Goal: Task Accomplishment & Management: Use online tool/utility

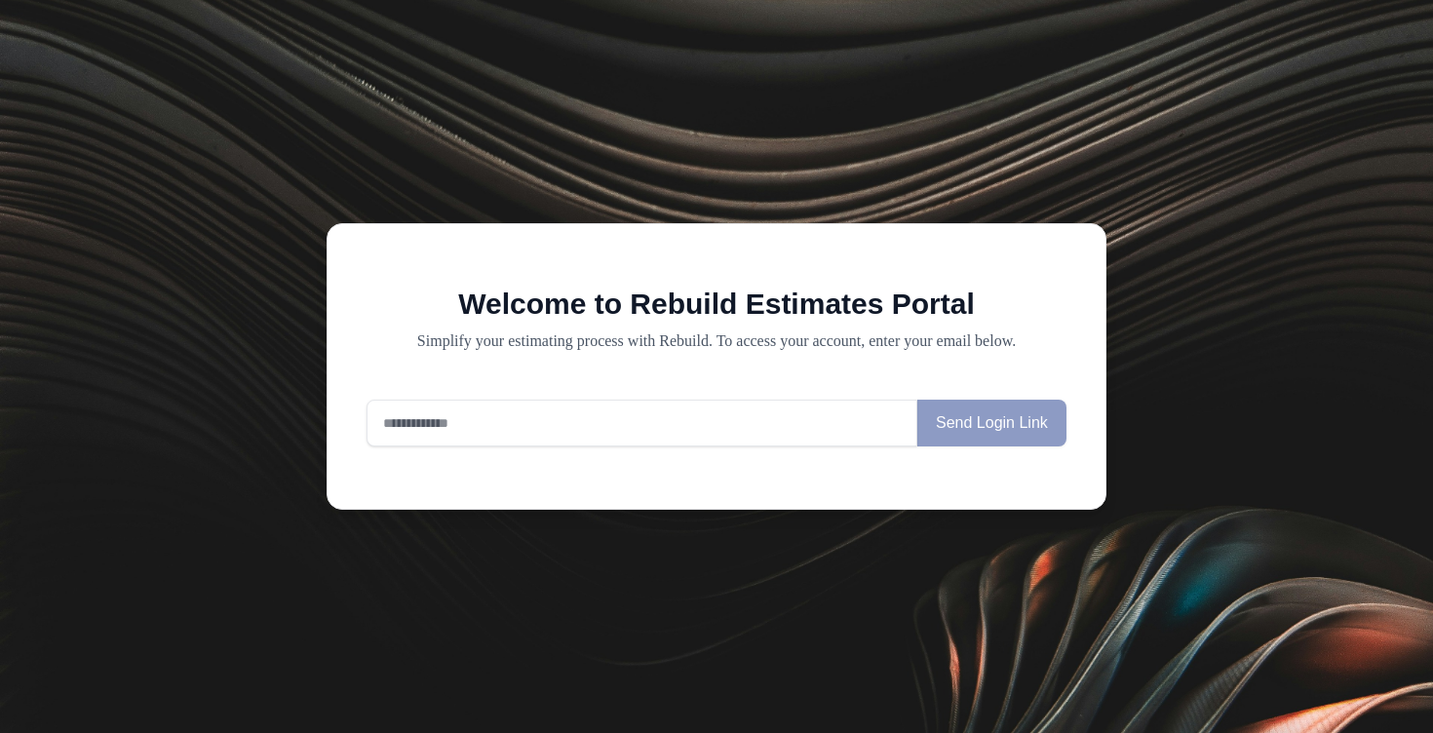
click at [531, 427] on input "email" at bounding box center [642, 423] width 551 height 47
type input "**********"
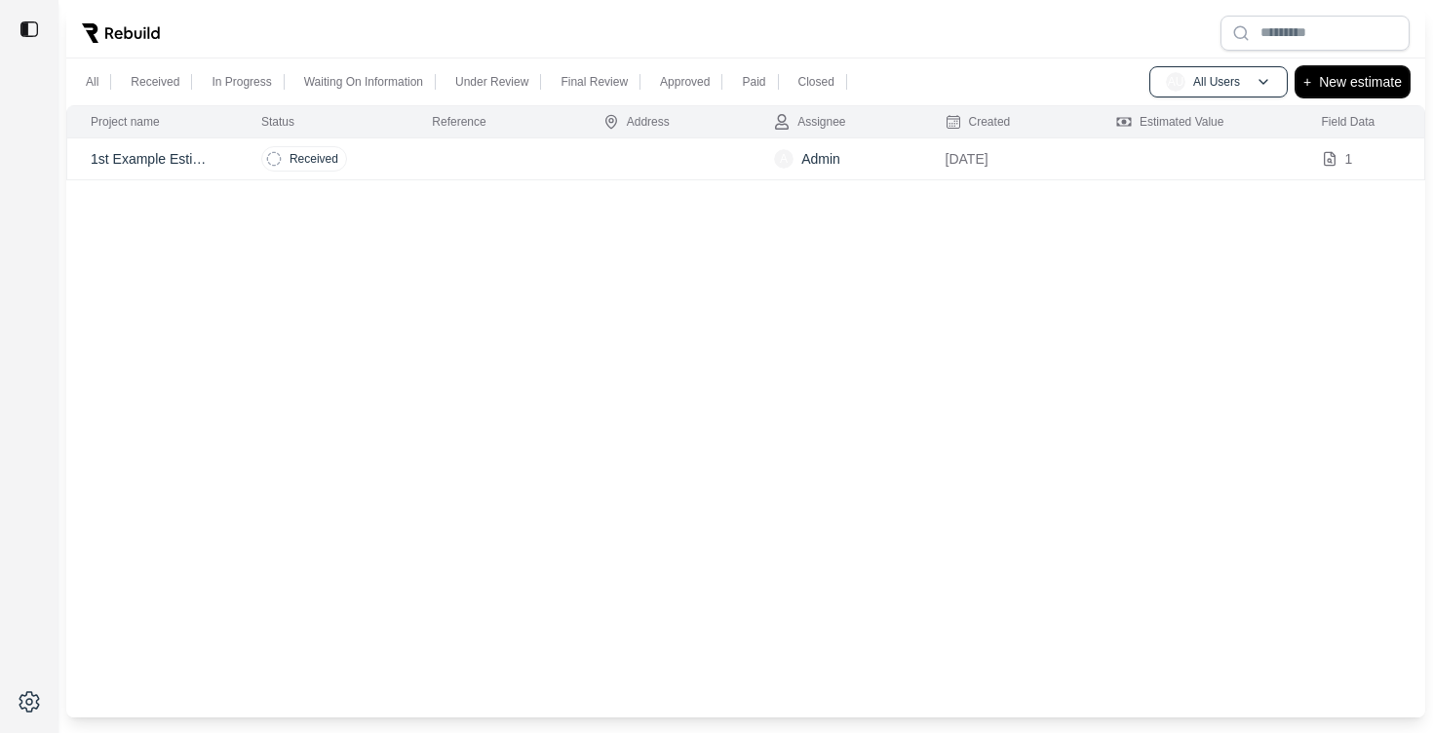
click at [1373, 92] on p "New estimate" at bounding box center [1360, 81] width 83 height 23
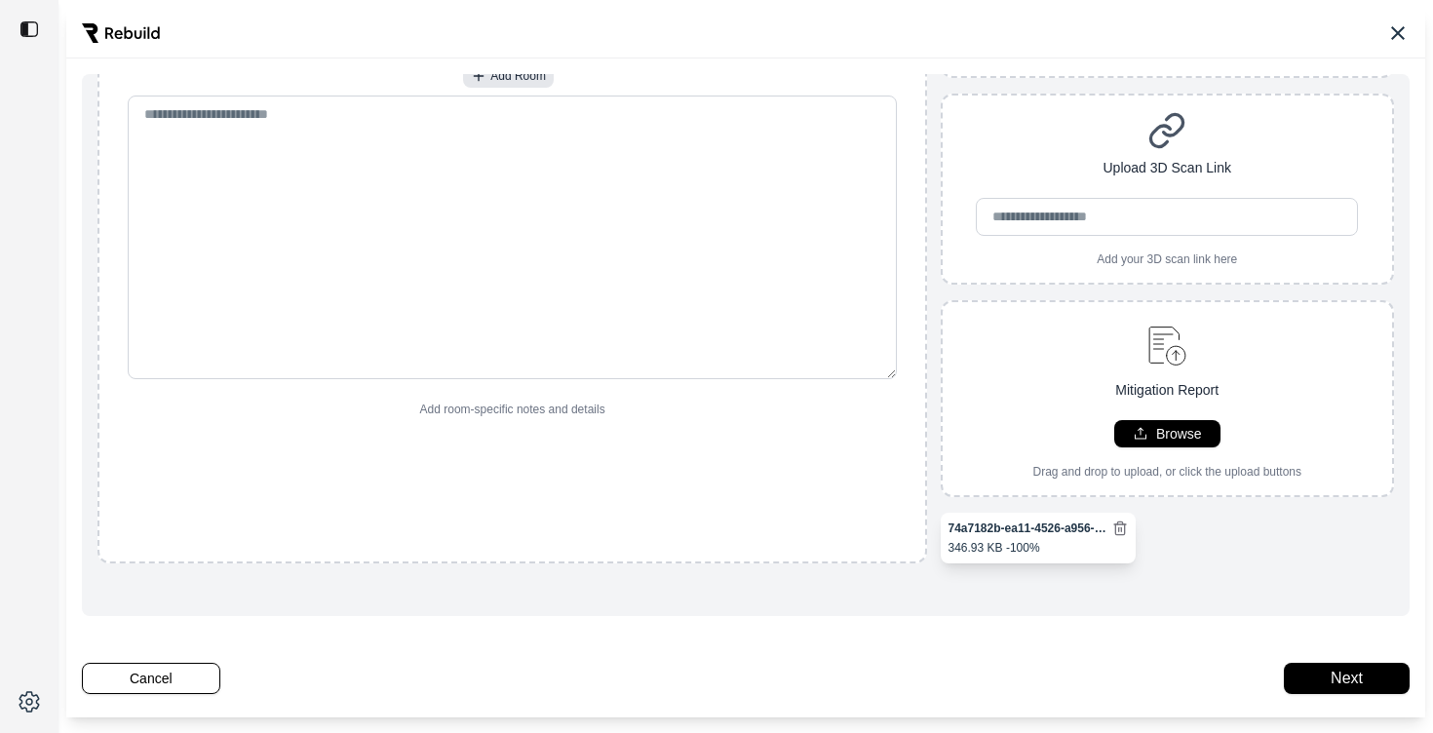
scroll to position [219, 0]
click at [1346, 675] on button "Next" at bounding box center [1347, 678] width 126 height 31
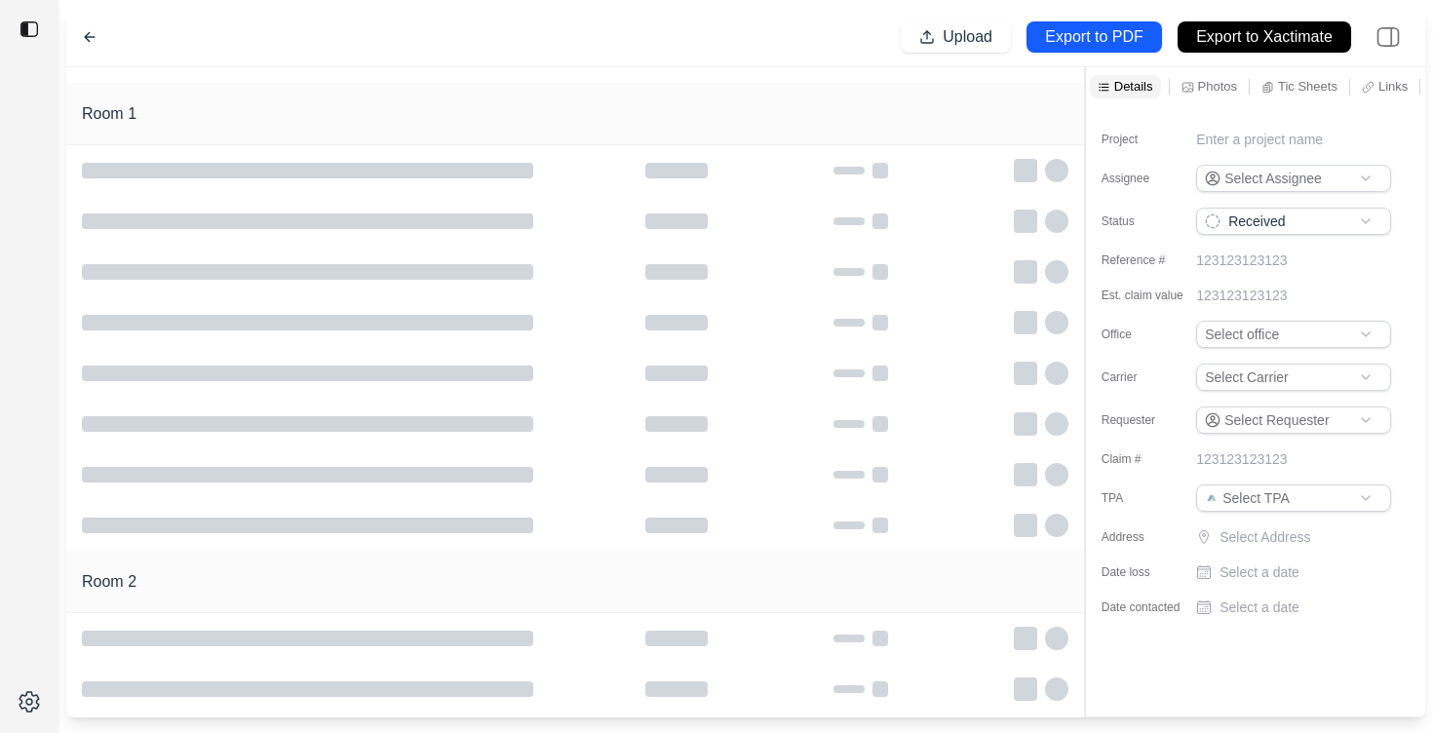
scroll to position [155, 0]
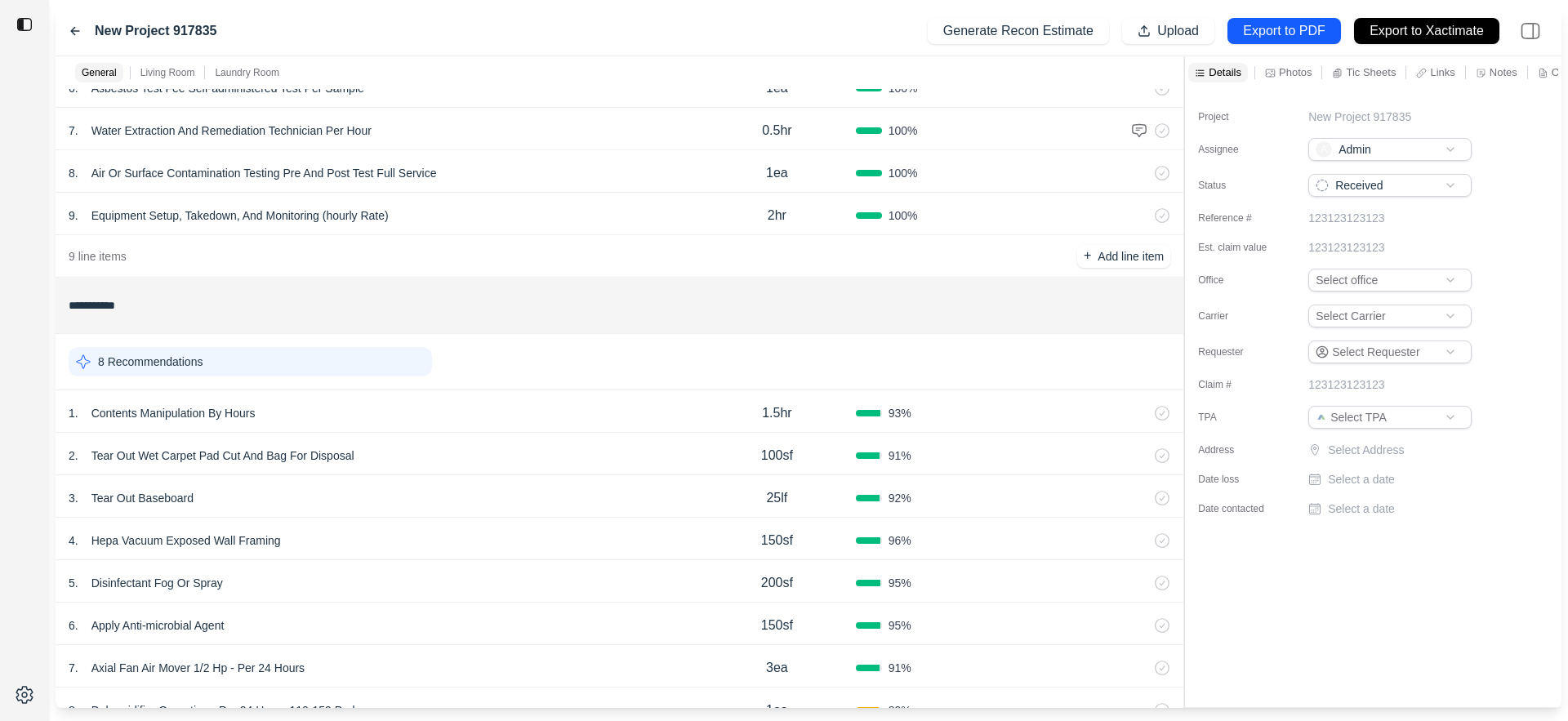
scroll to position [358, 0]
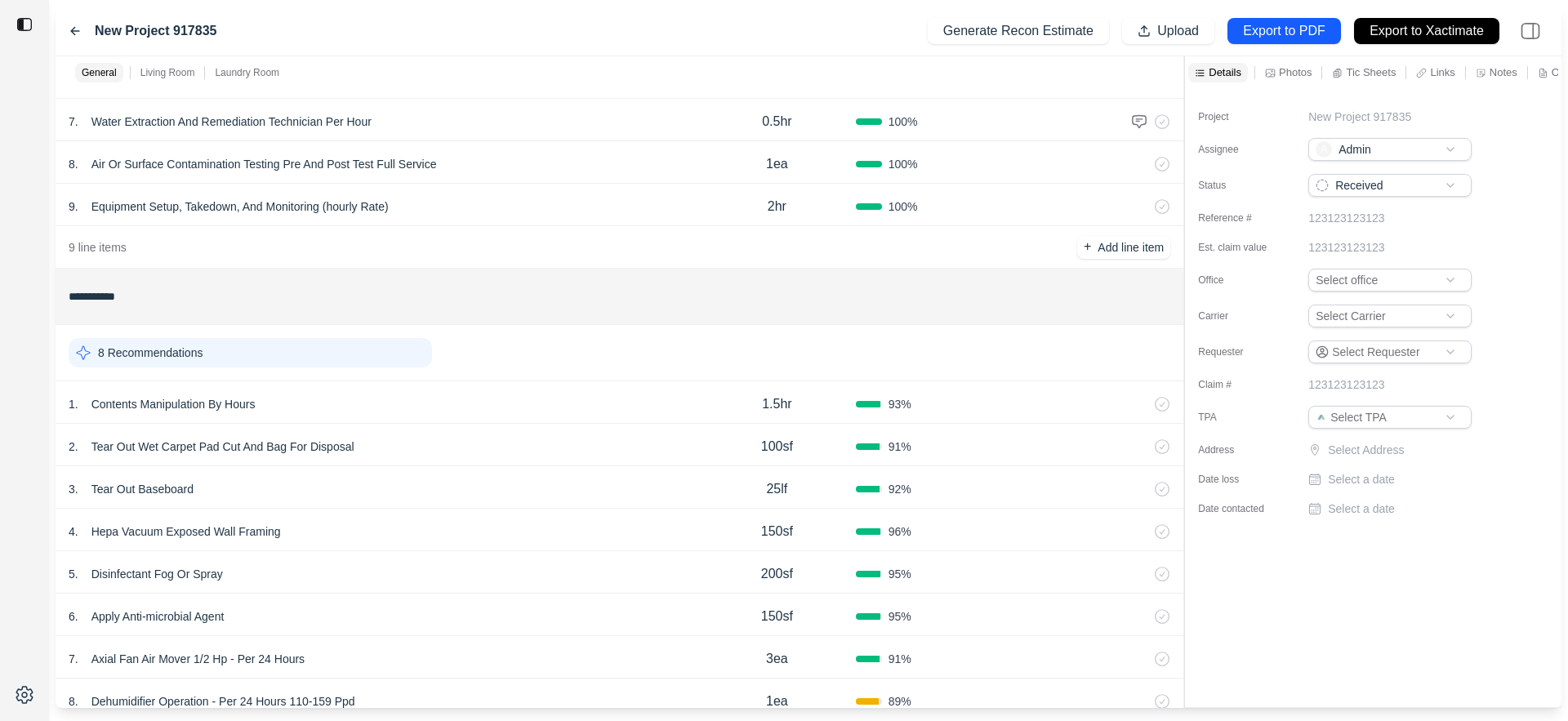
click at [343, 349] on div "8 Recommendations" at bounding box center [250, 353] width 364 height 29
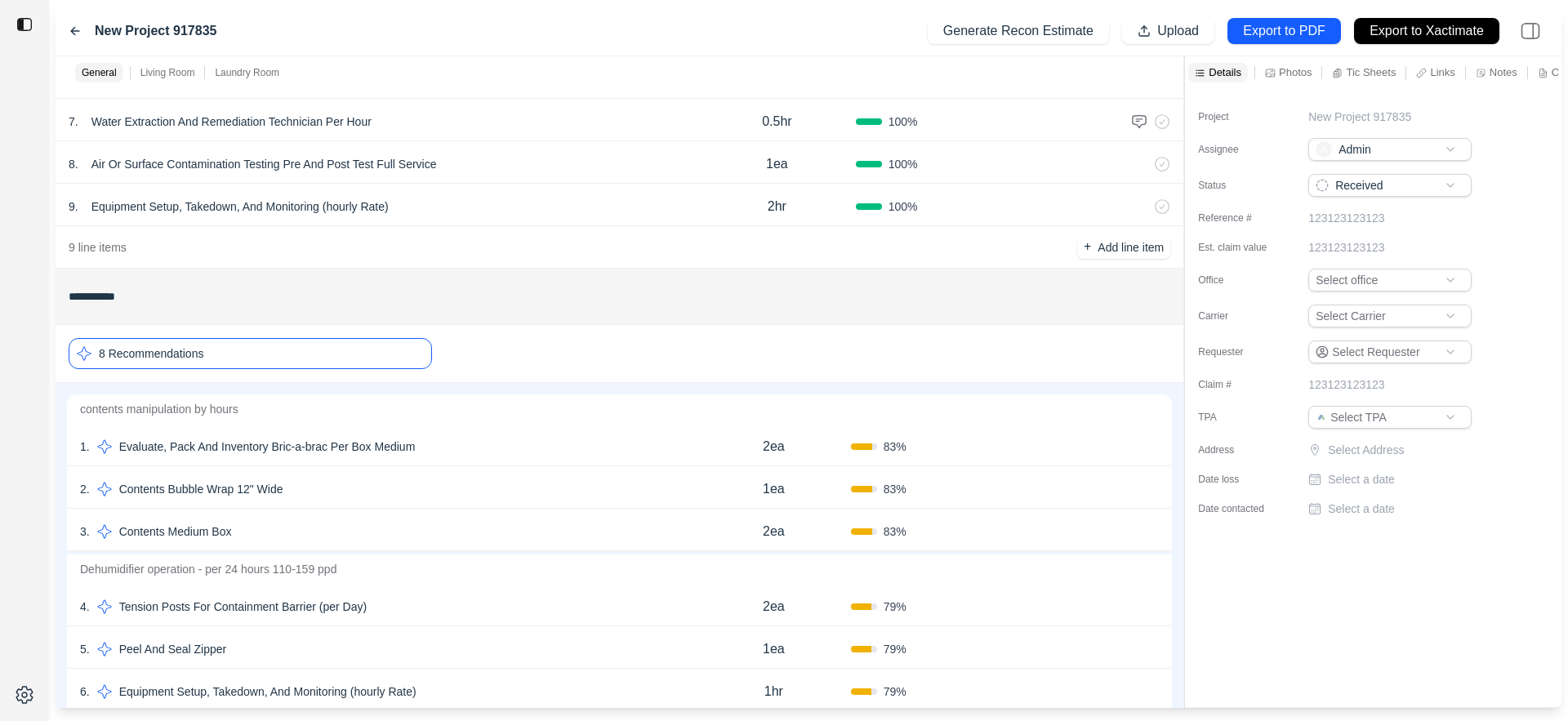
click at [483, 449] on div "1 . Evaluate, Pack And Inventory Bric-a-brac Per Box Medium" at bounding box center [389, 446] width 616 height 23
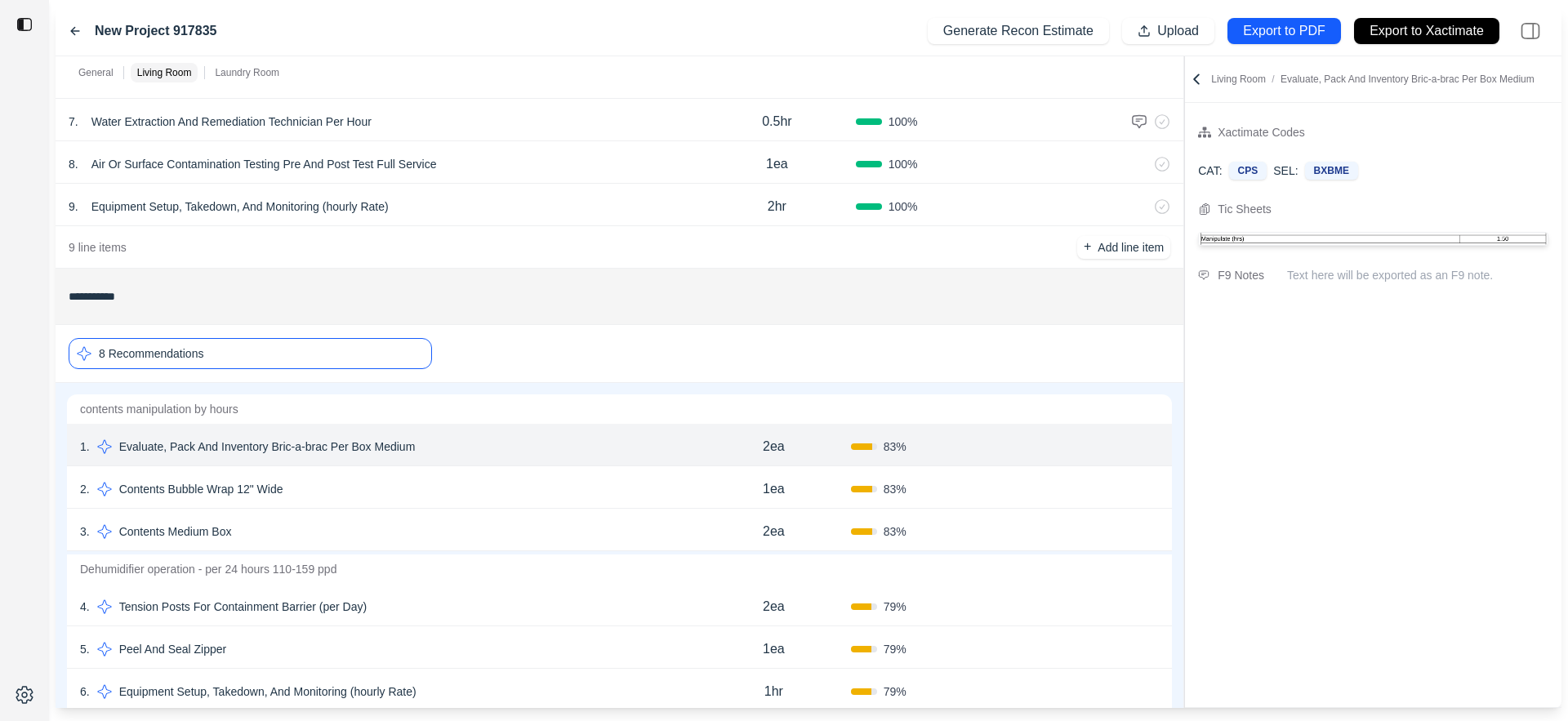
click at [522, 507] on div "2 . Contents Bubble Wrap 12" Wide 1ea 83 % Confirm" at bounding box center [619, 487] width 1105 height 43
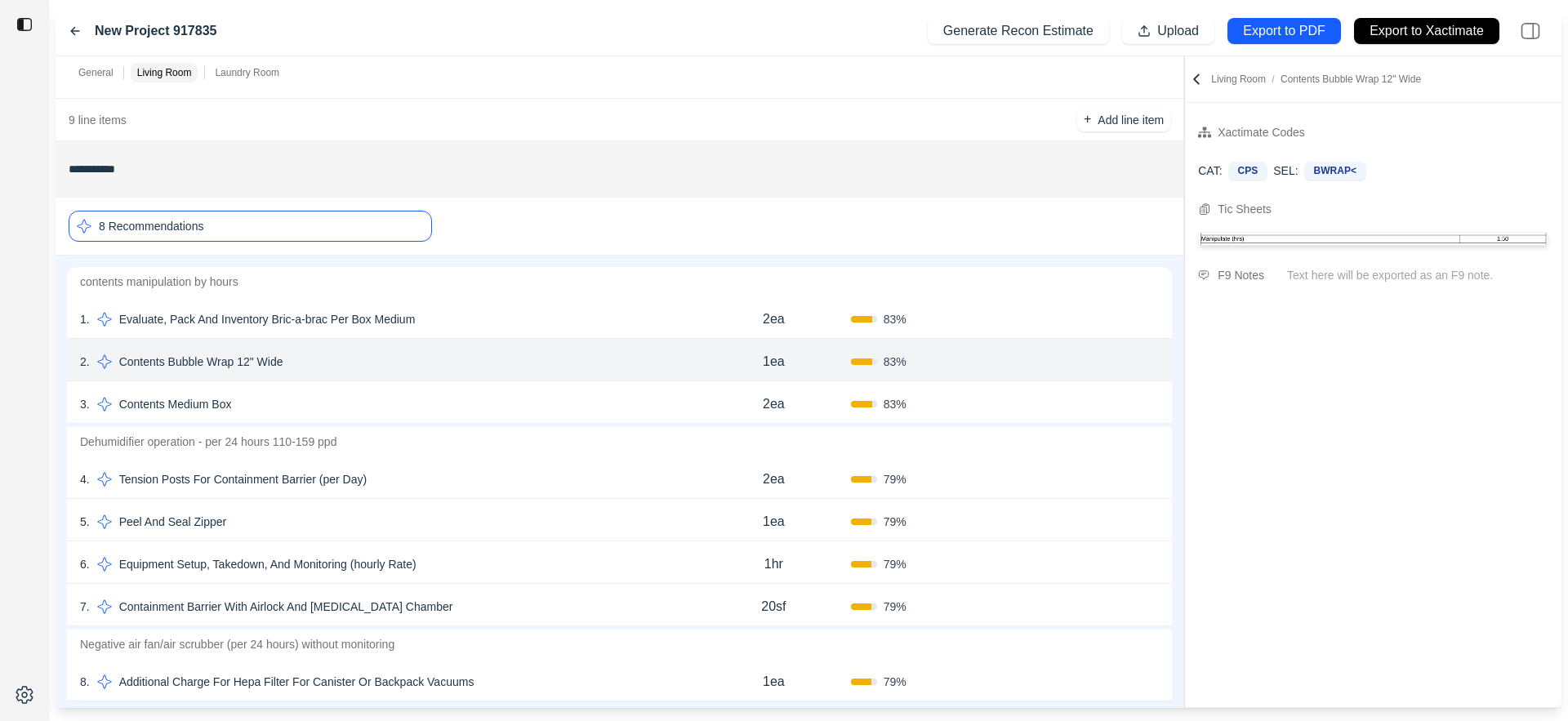
scroll to position [477, 0]
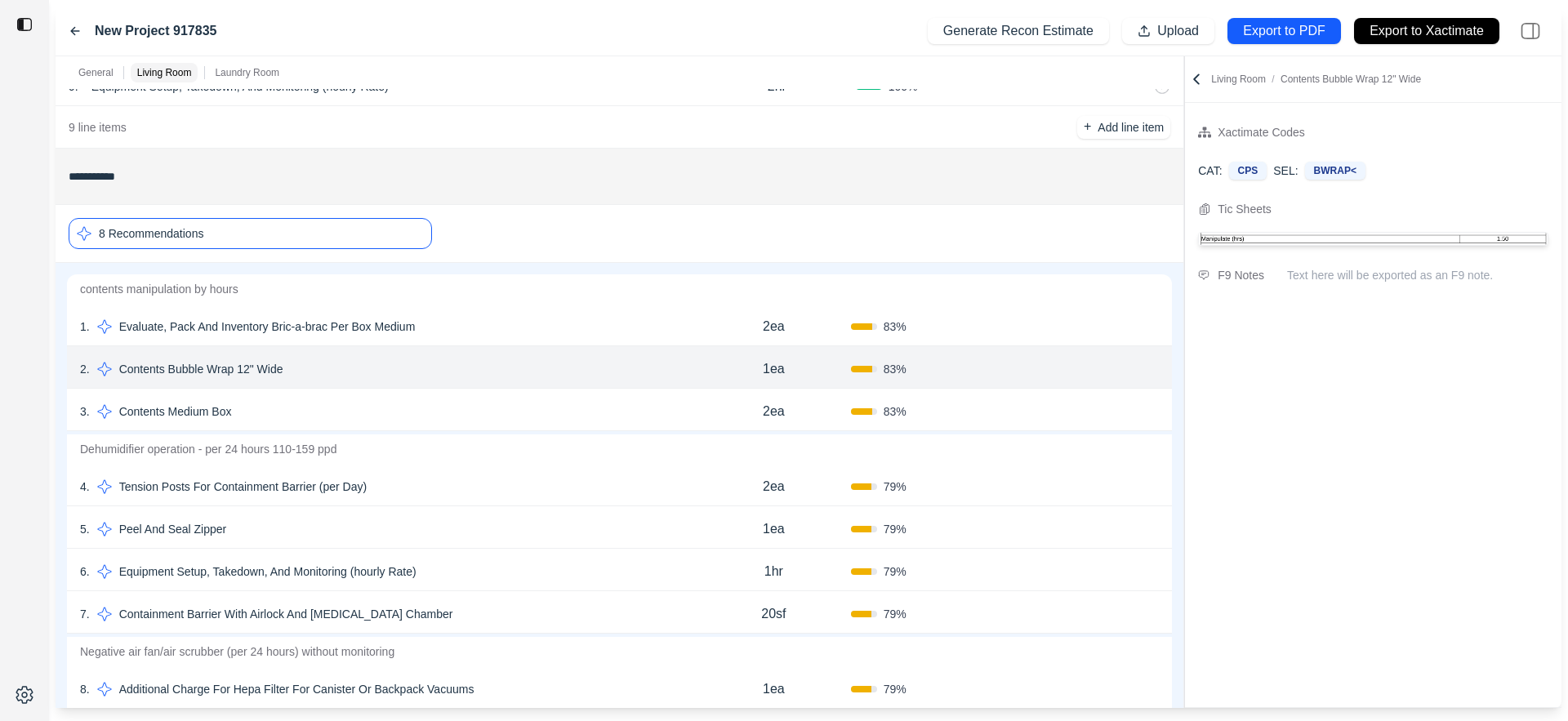
click at [384, 240] on div "8 Recommendations" at bounding box center [250, 233] width 364 height 31
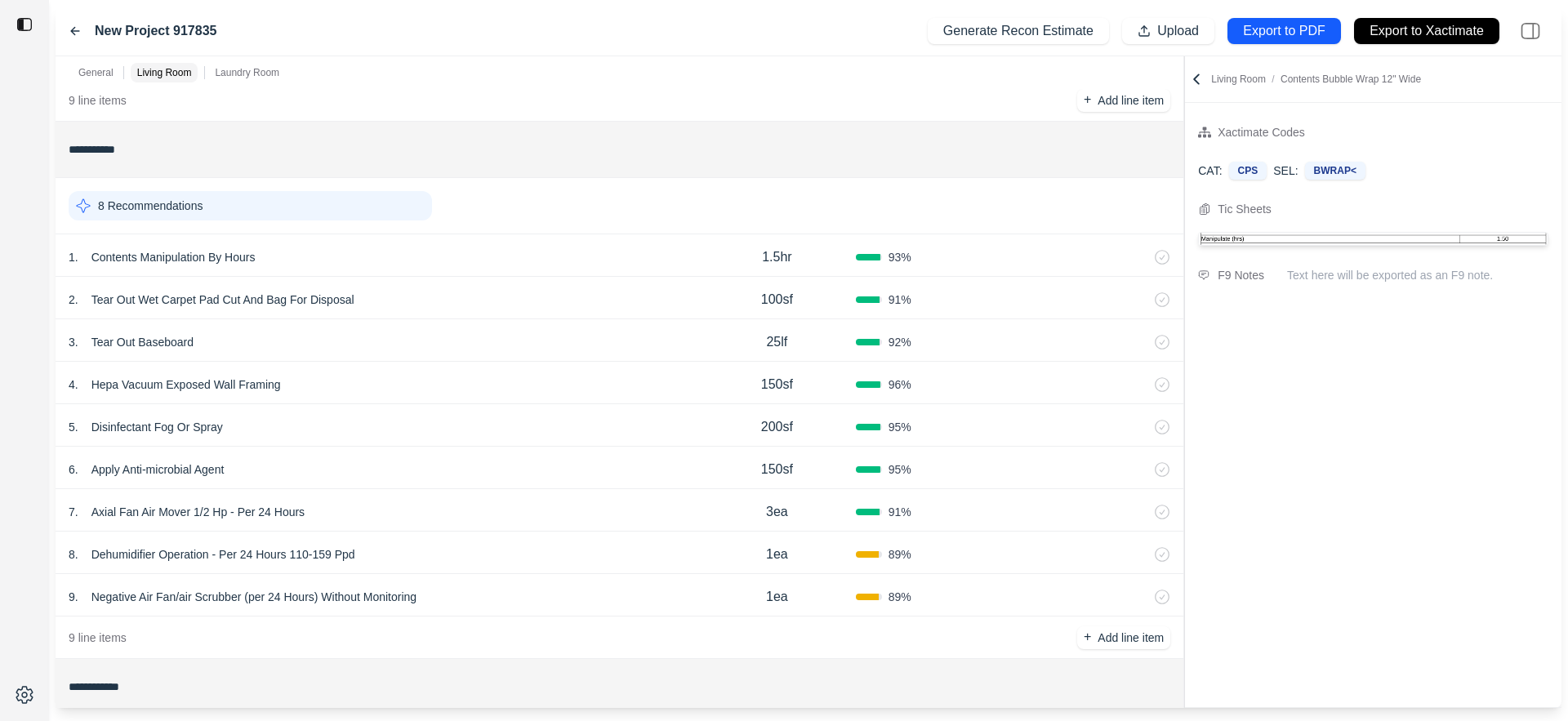
scroll to position [432, 0]
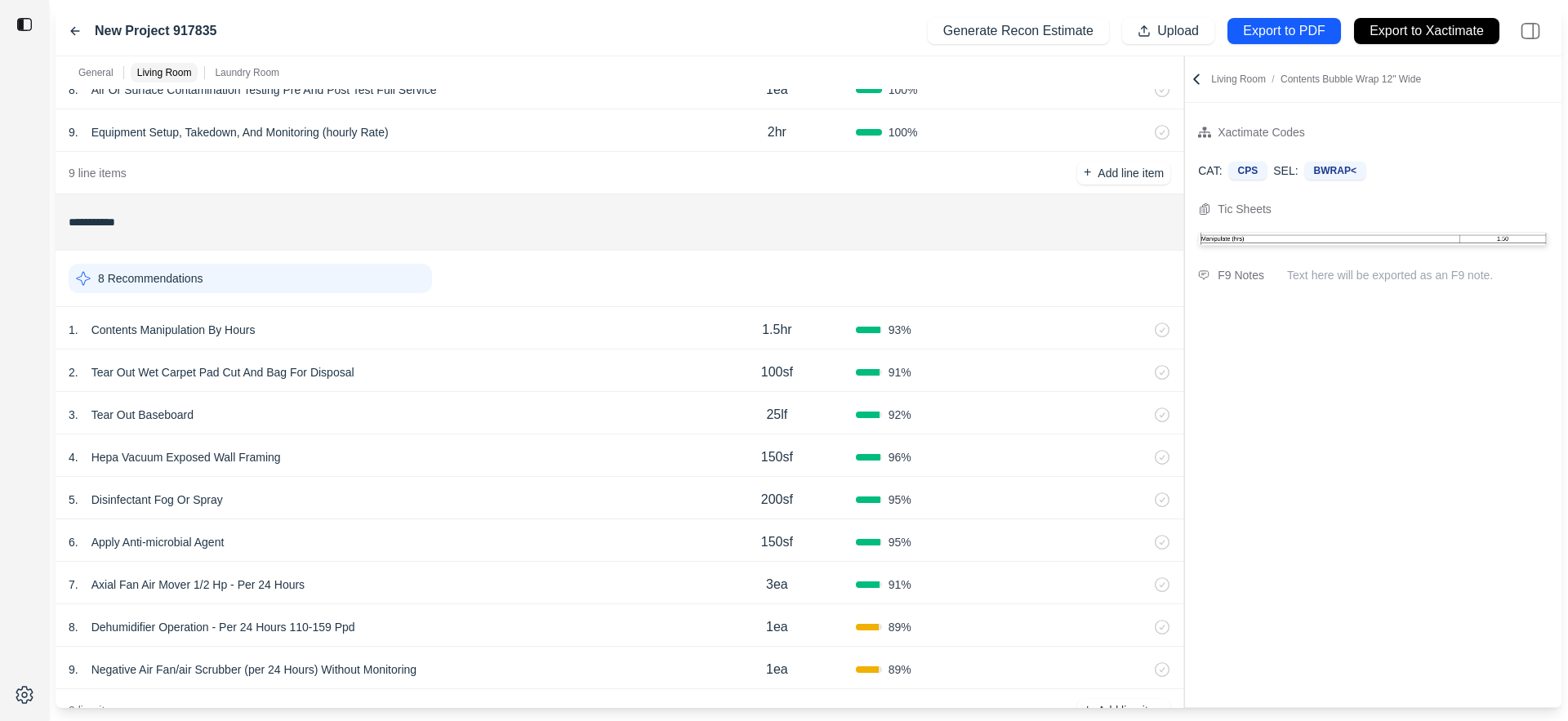
click at [371, 280] on div "8 Recommendations" at bounding box center [250, 278] width 364 height 29
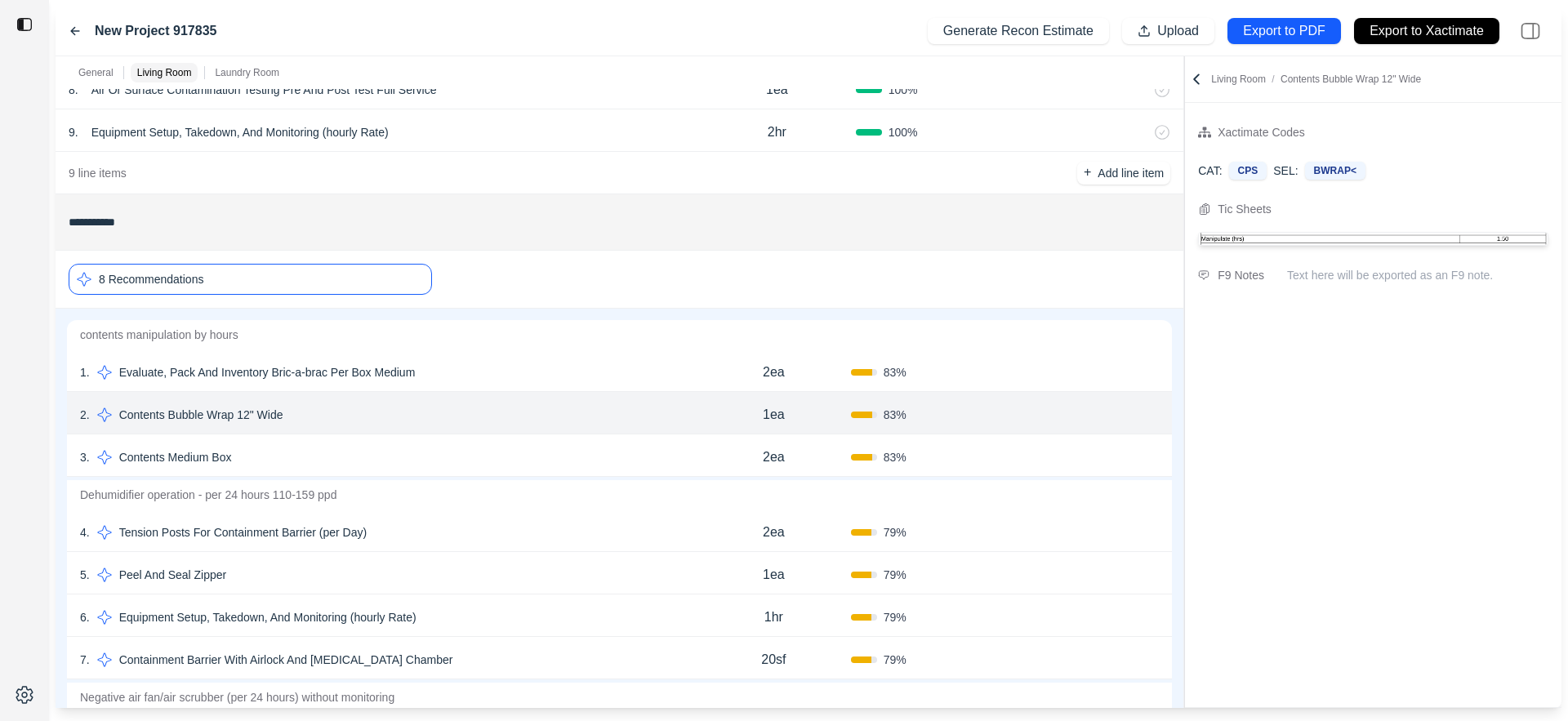
click at [410, 280] on div "8 Recommendations" at bounding box center [250, 279] width 364 height 31
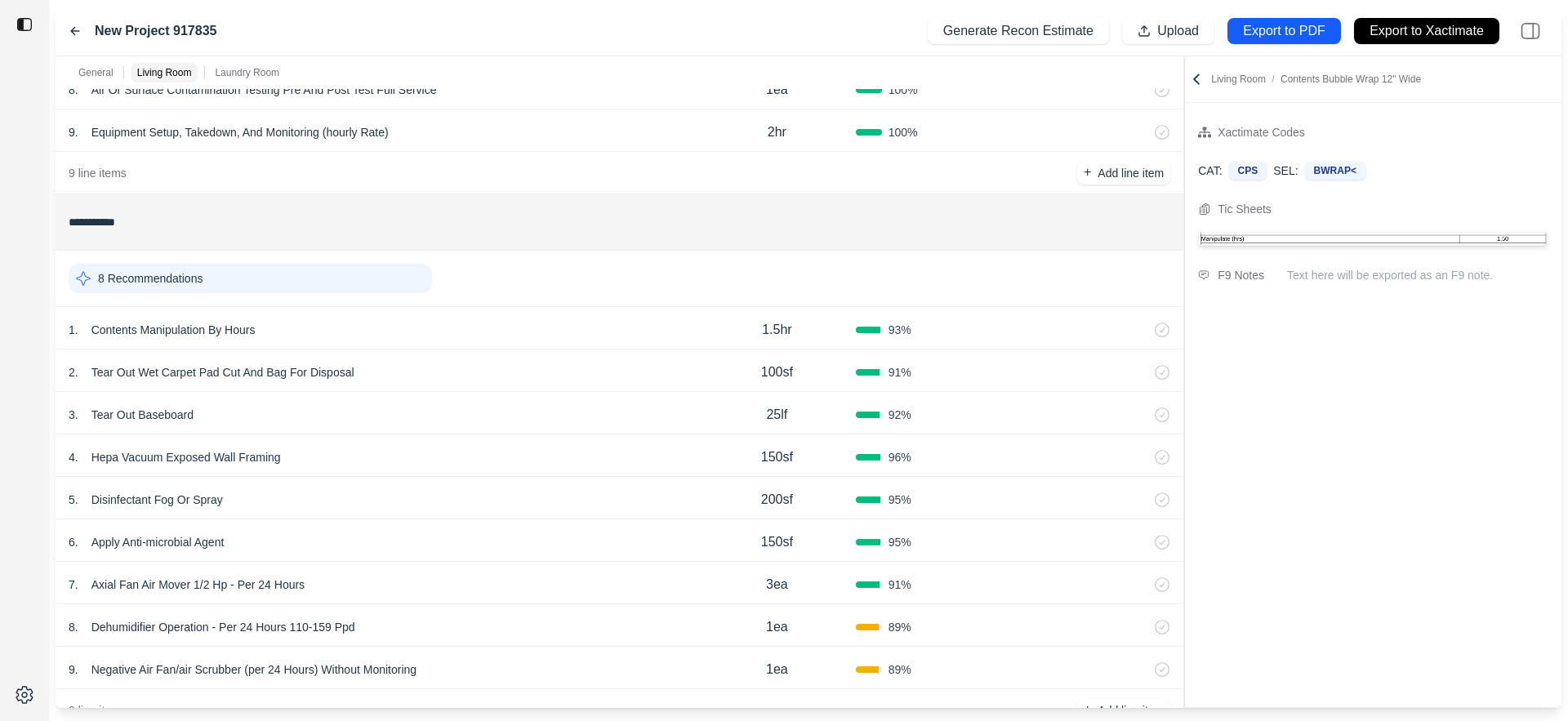
click at [1165, 331] on icon at bounding box center [1163, 330] width 15 height 15
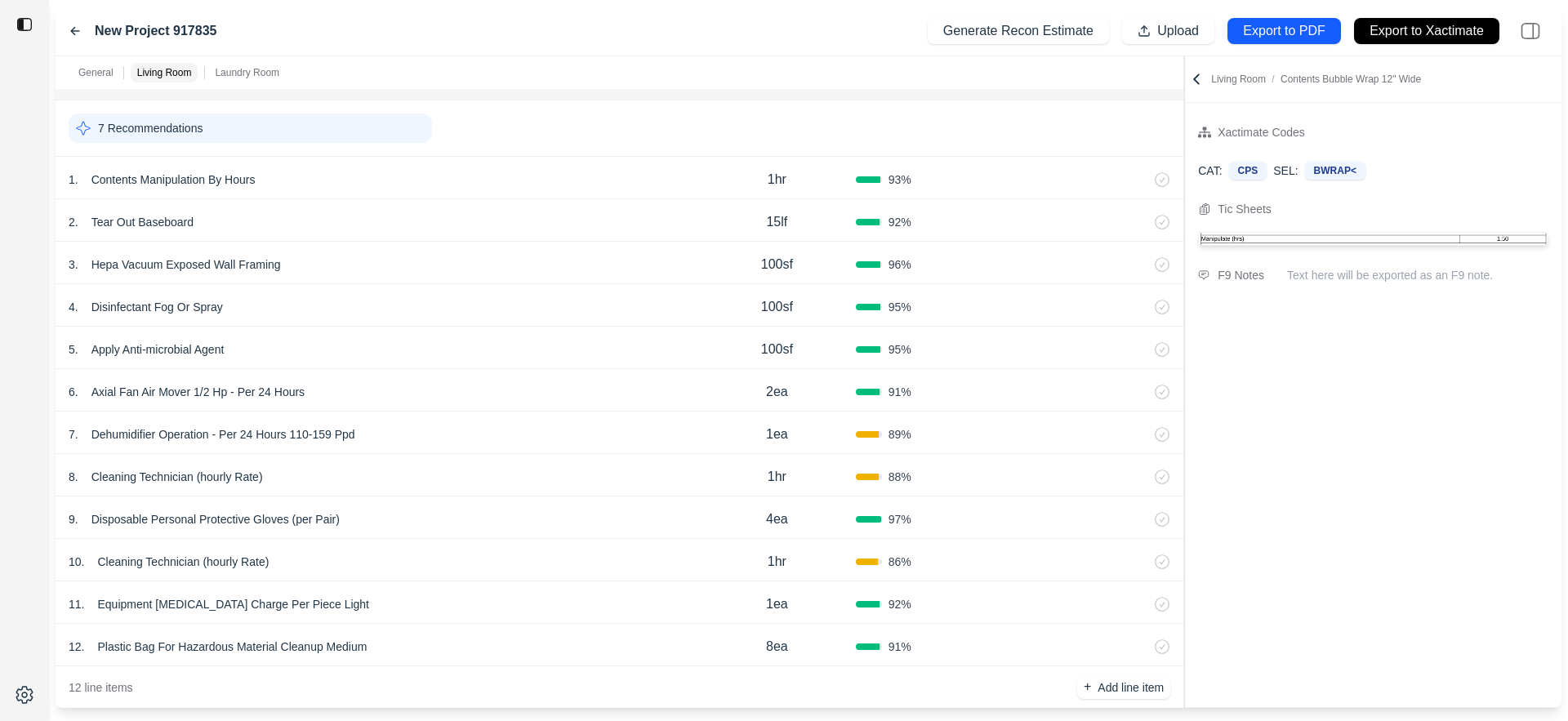
scroll to position [1146, 0]
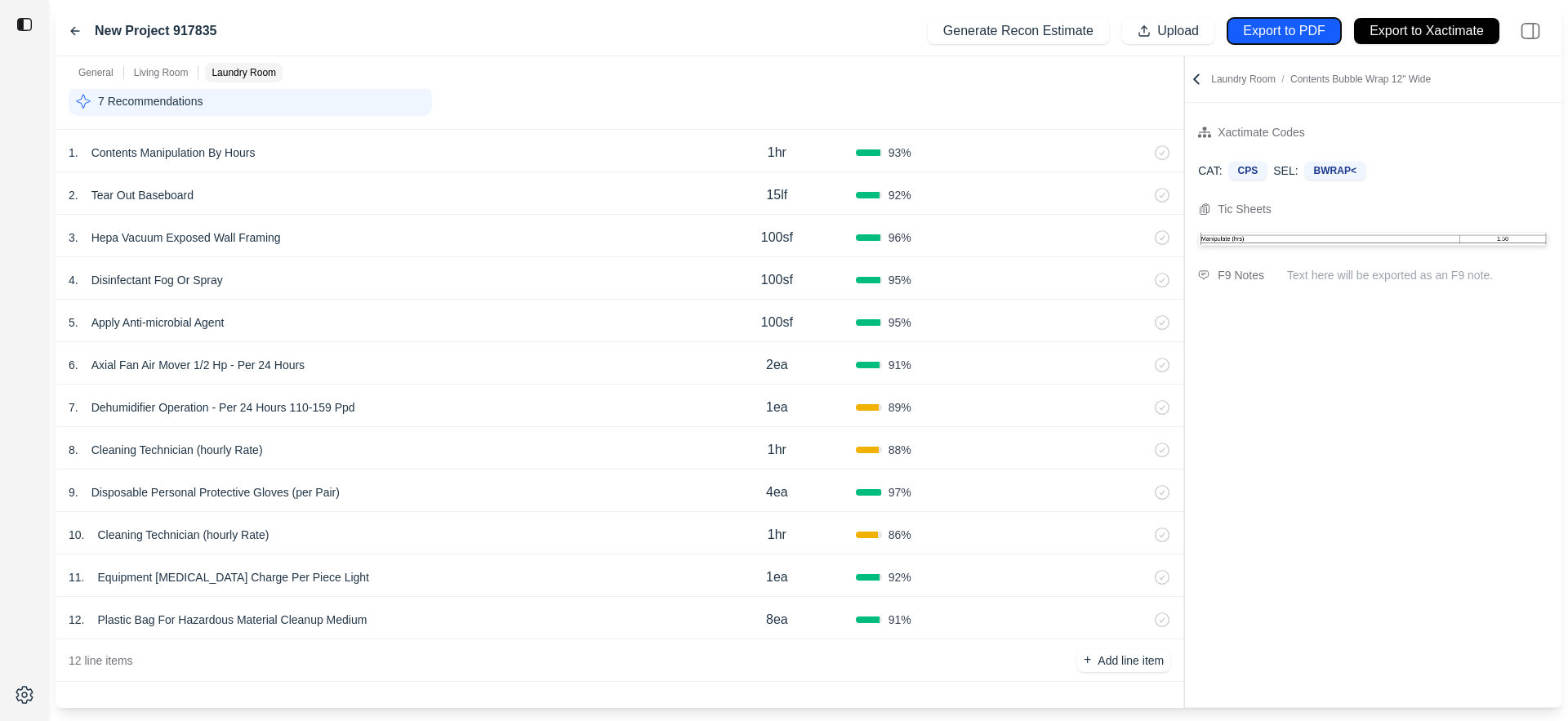
click at [1199, 34] on p "Export to PDF" at bounding box center [1283, 31] width 81 height 18
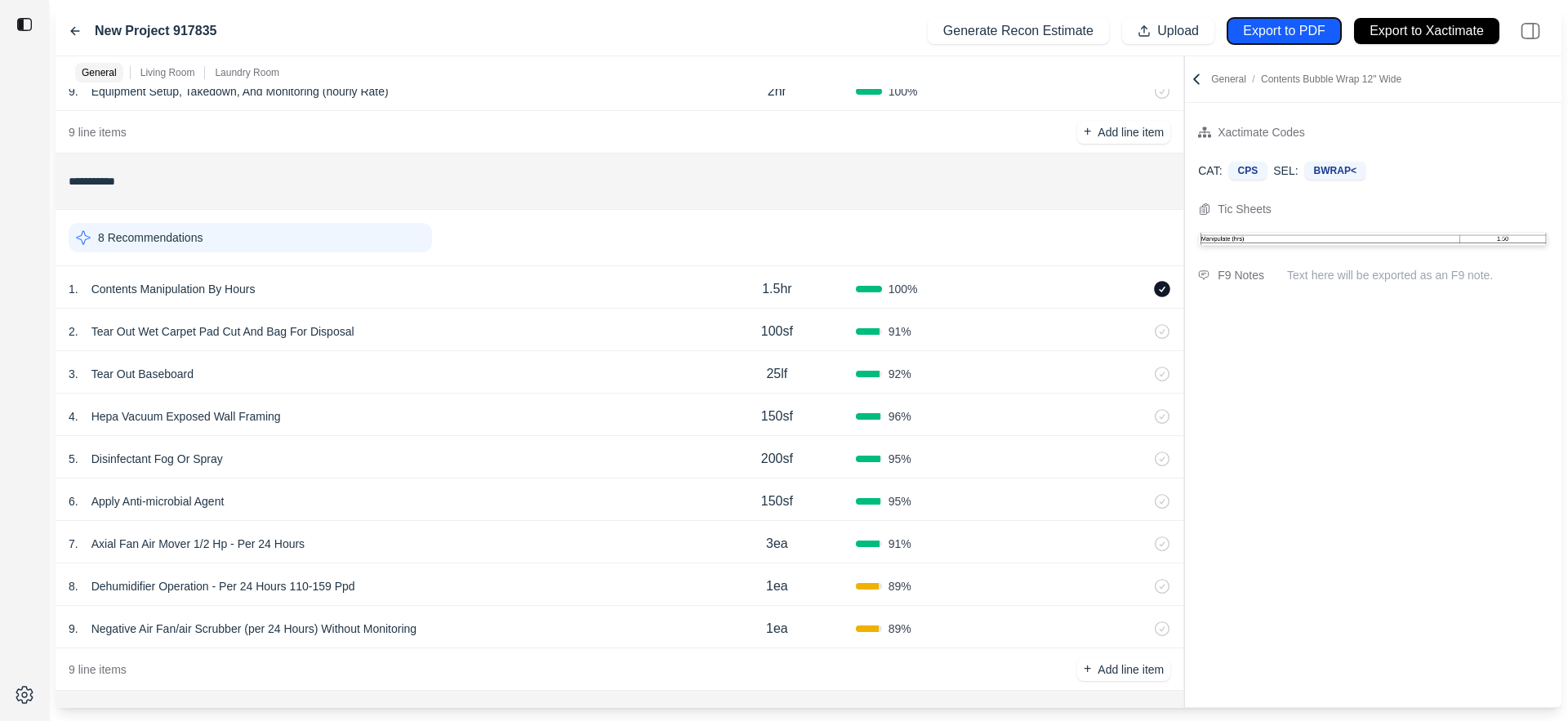
scroll to position [598, 0]
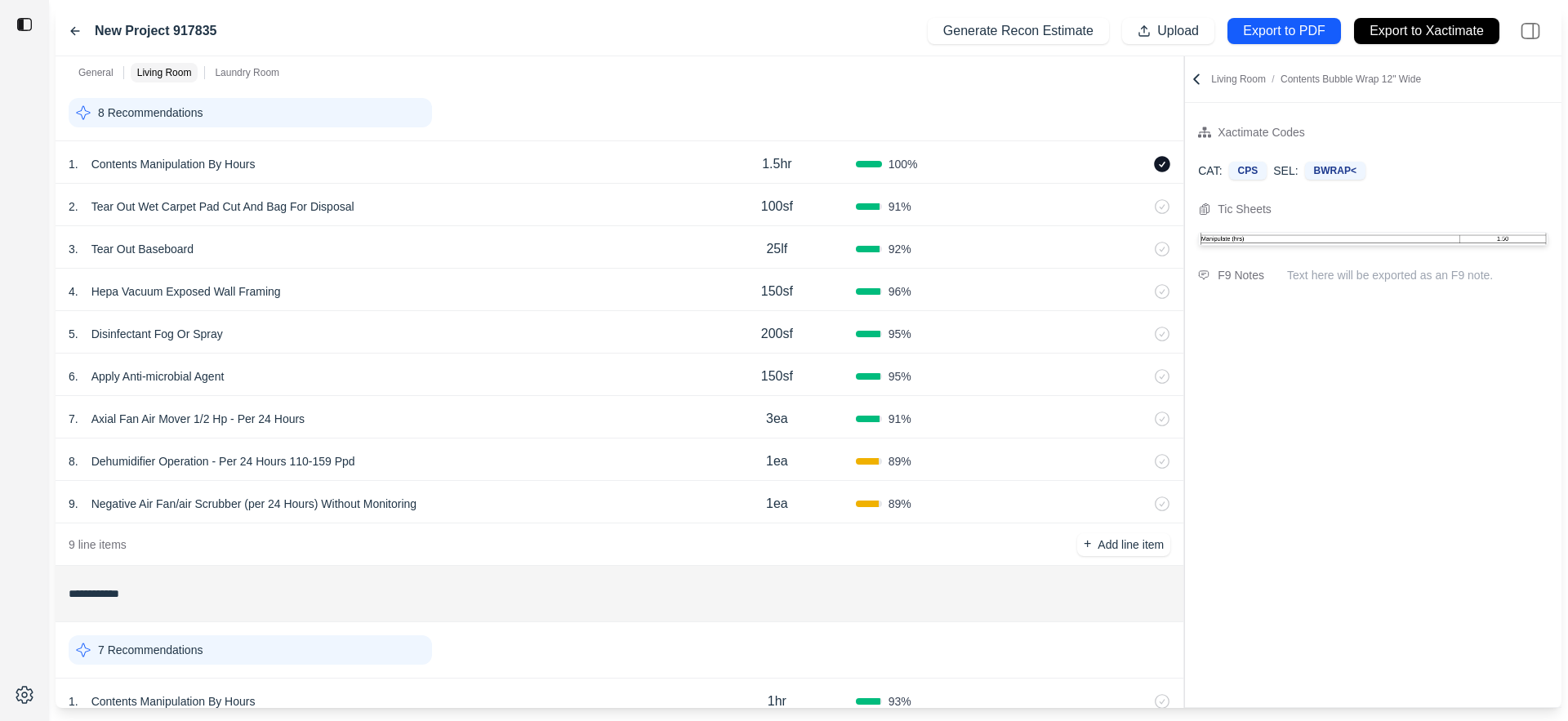
click at [383, 342] on div "5 . Disinfectant Fog Or Spray" at bounding box center [384, 333] width 630 height 23
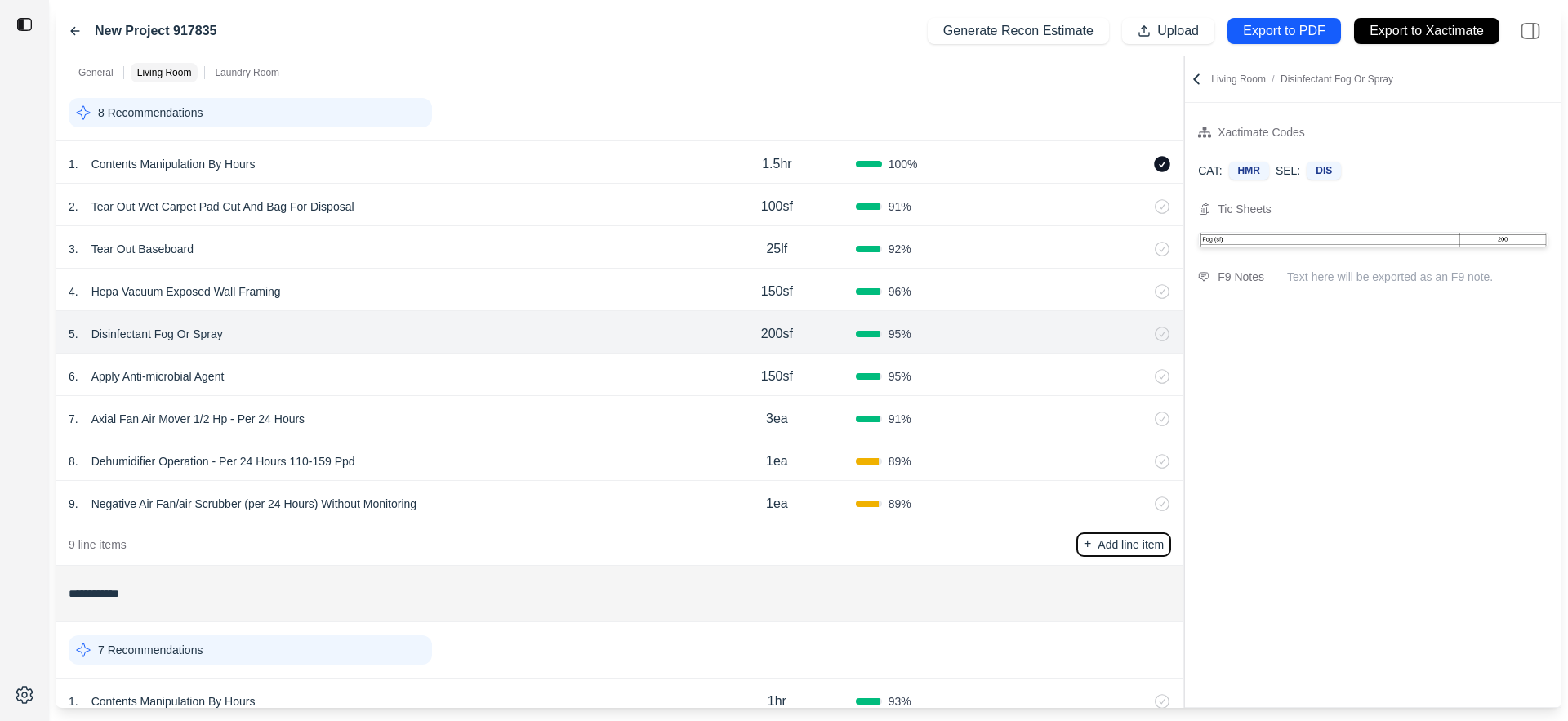
click at [1110, 548] on p "Add line item" at bounding box center [1130, 544] width 66 height 16
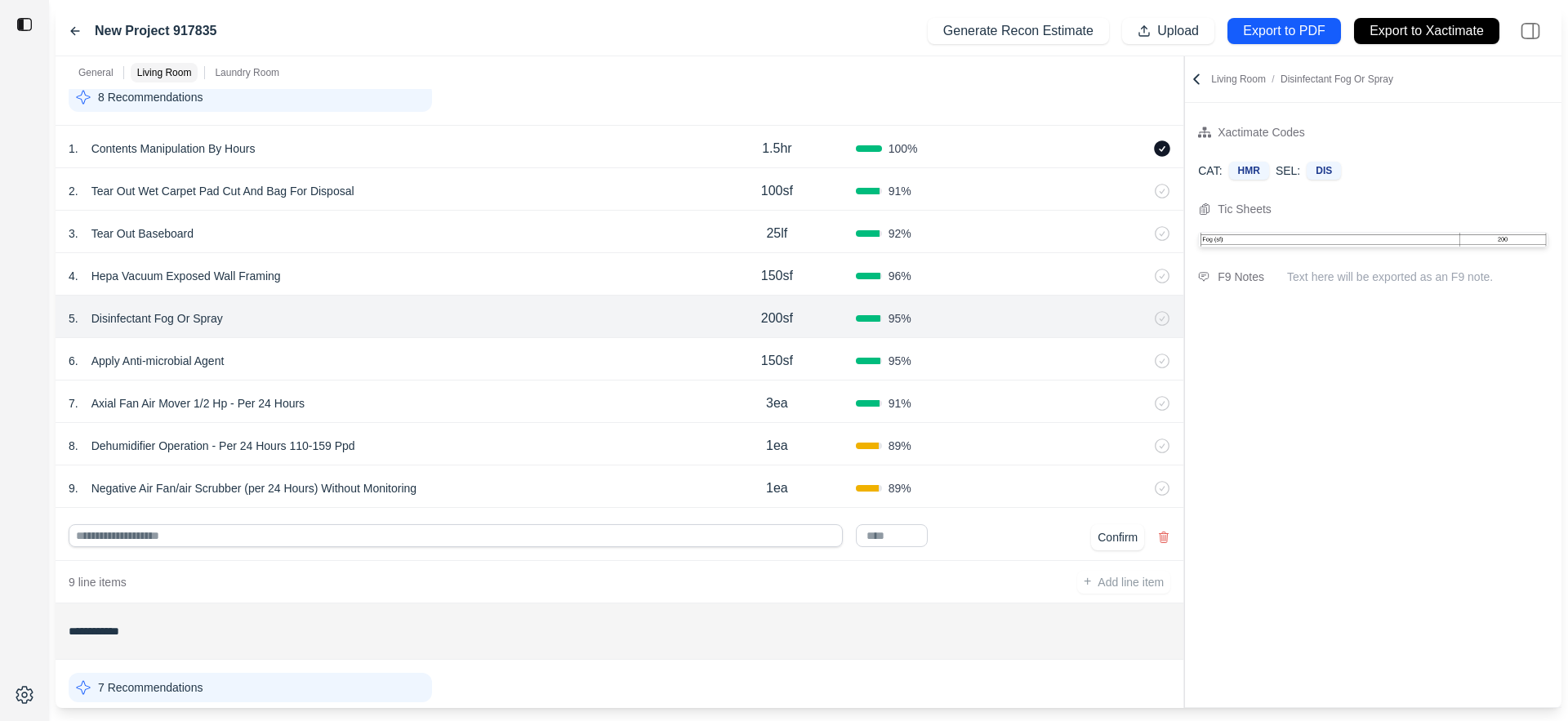
scroll to position [615, 0]
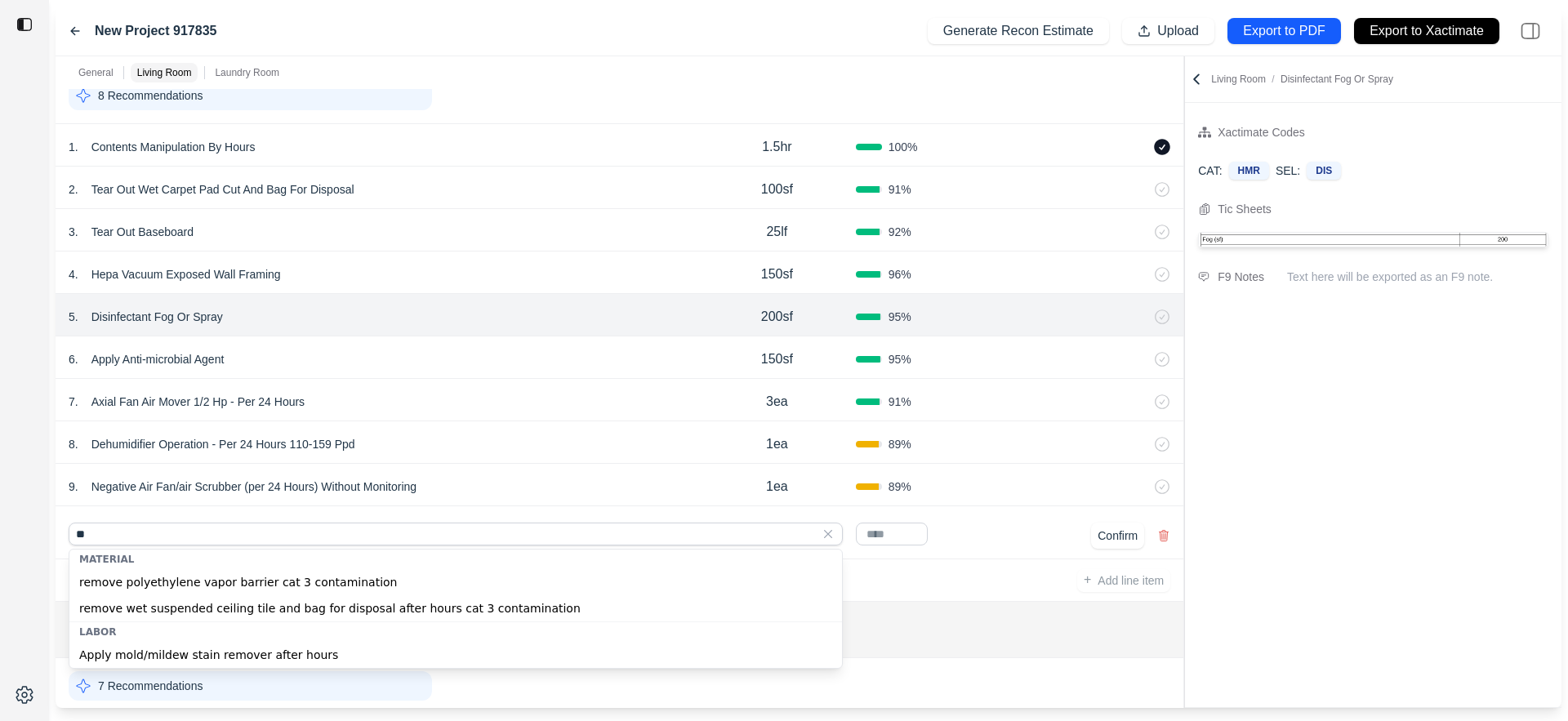
type input "*"
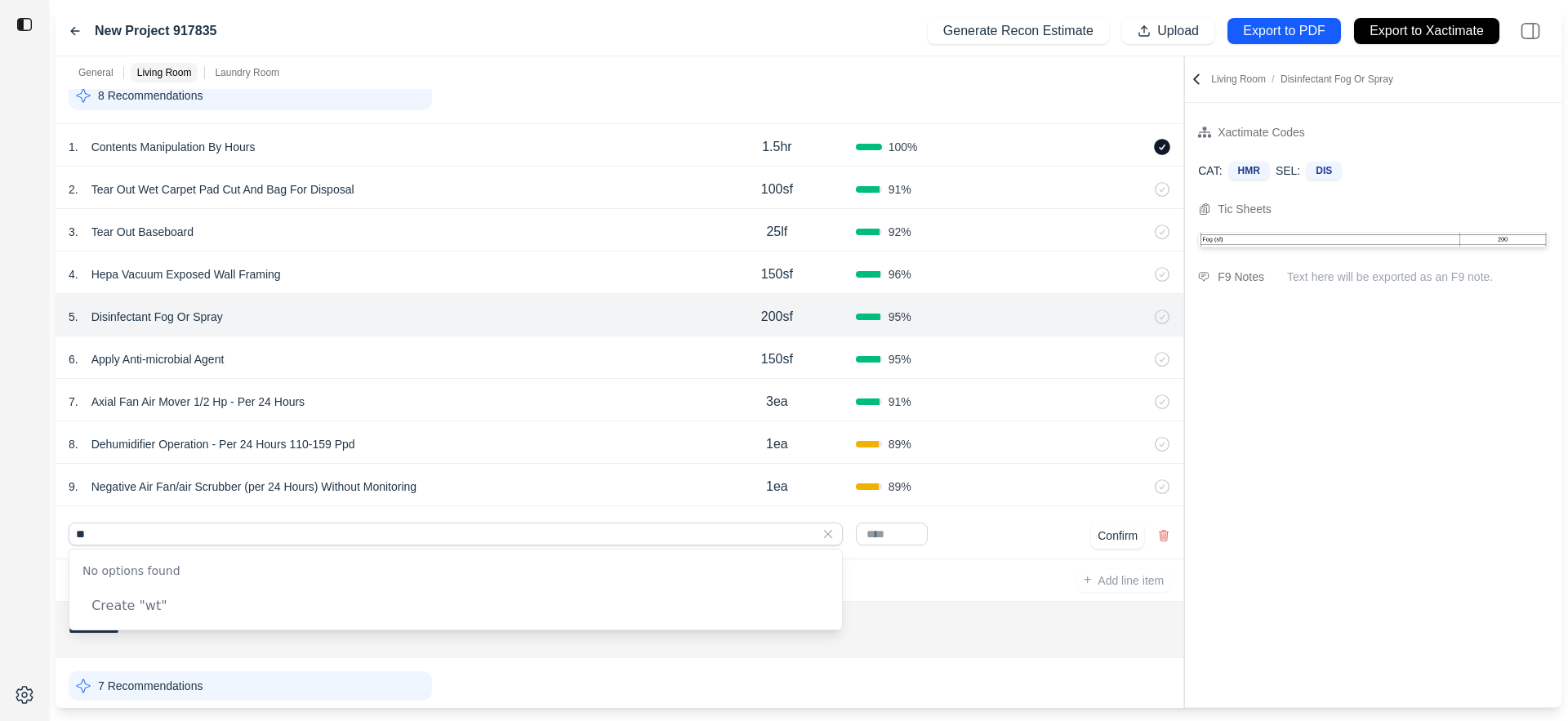
type input "*"
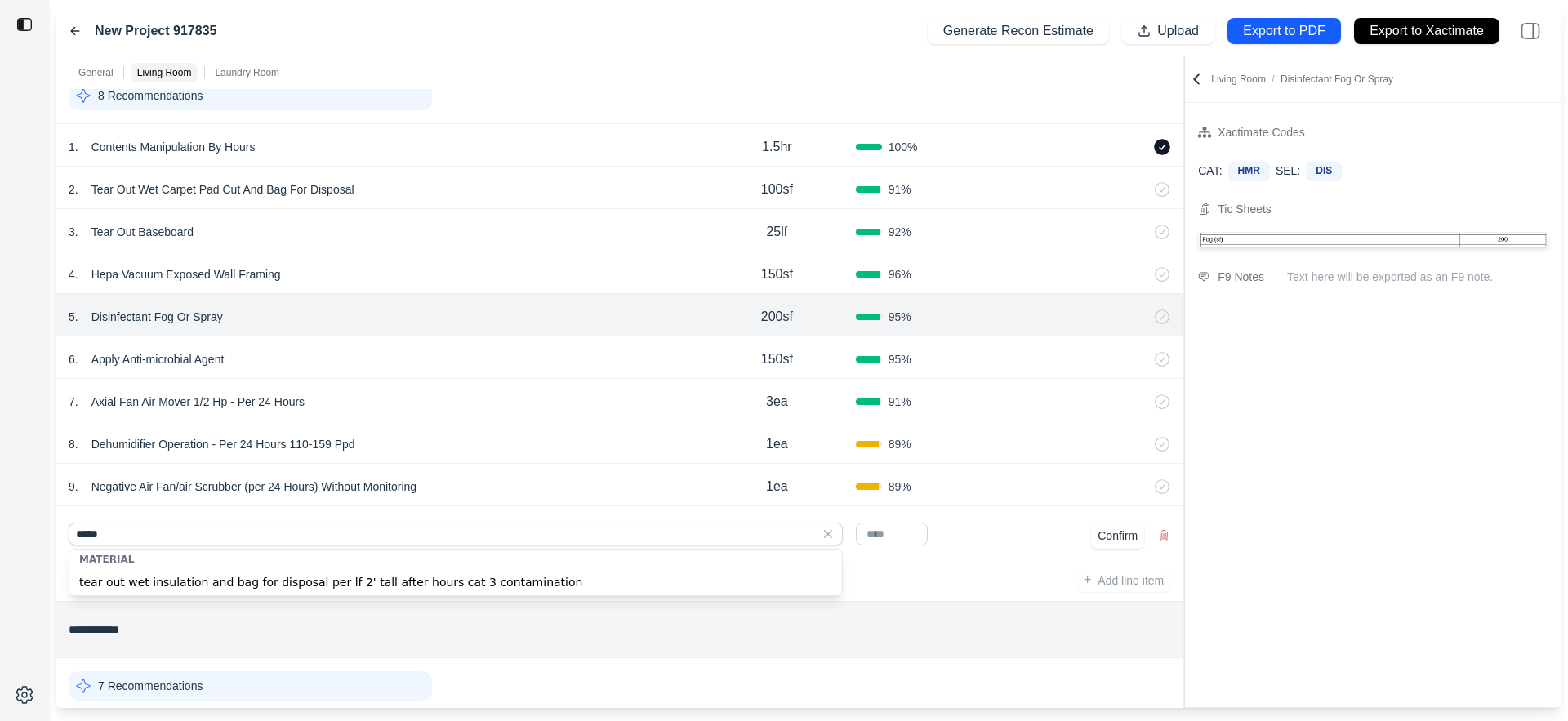
click at [596, 584] on div "tear out wet insulation and bag for disposal per lf 2' tall after hours cat 3 c…" at bounding box center [456, 582] width 772 height 26
type input "**********"
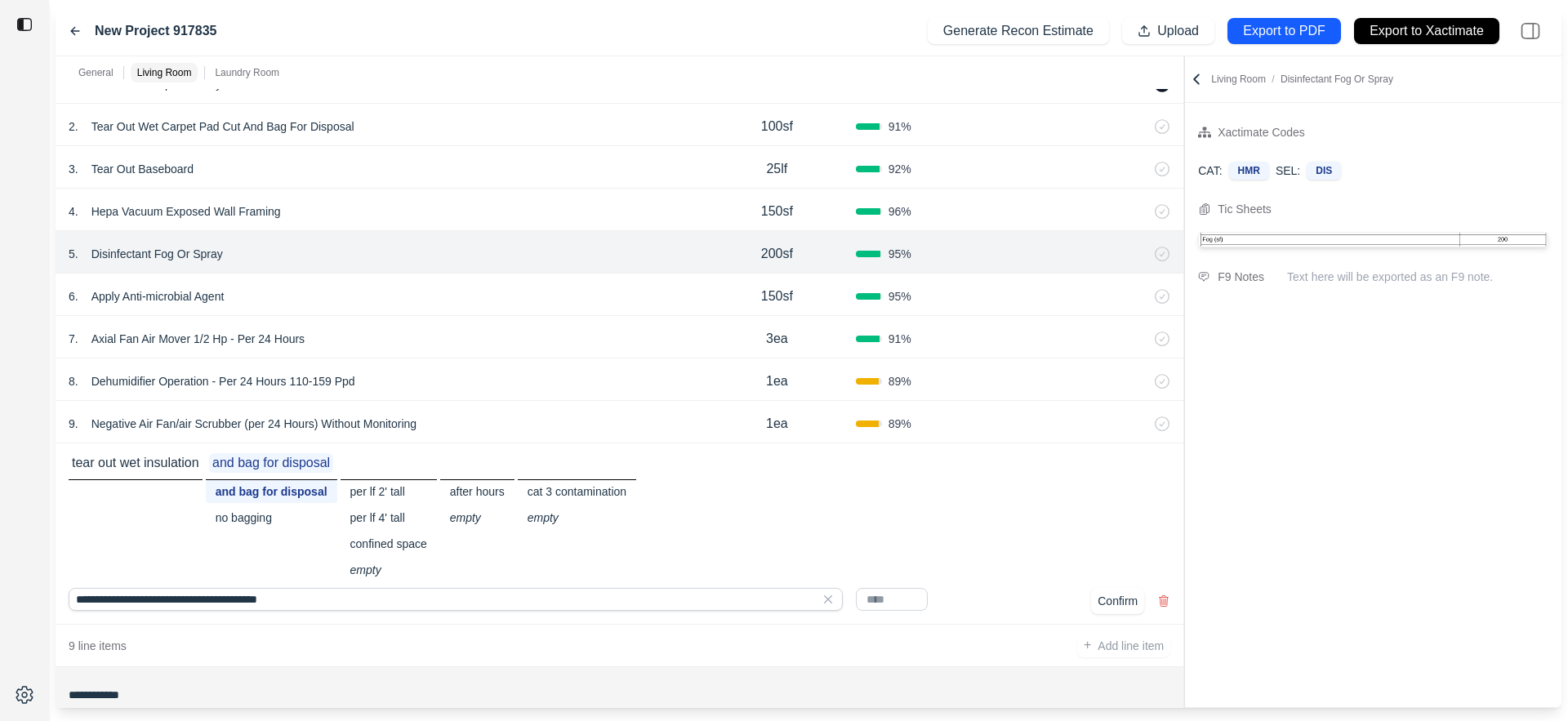
scroll to position [680, 0]
click at [902, 591] on input "text" at bounding box center [892, 596] width 72 height 23
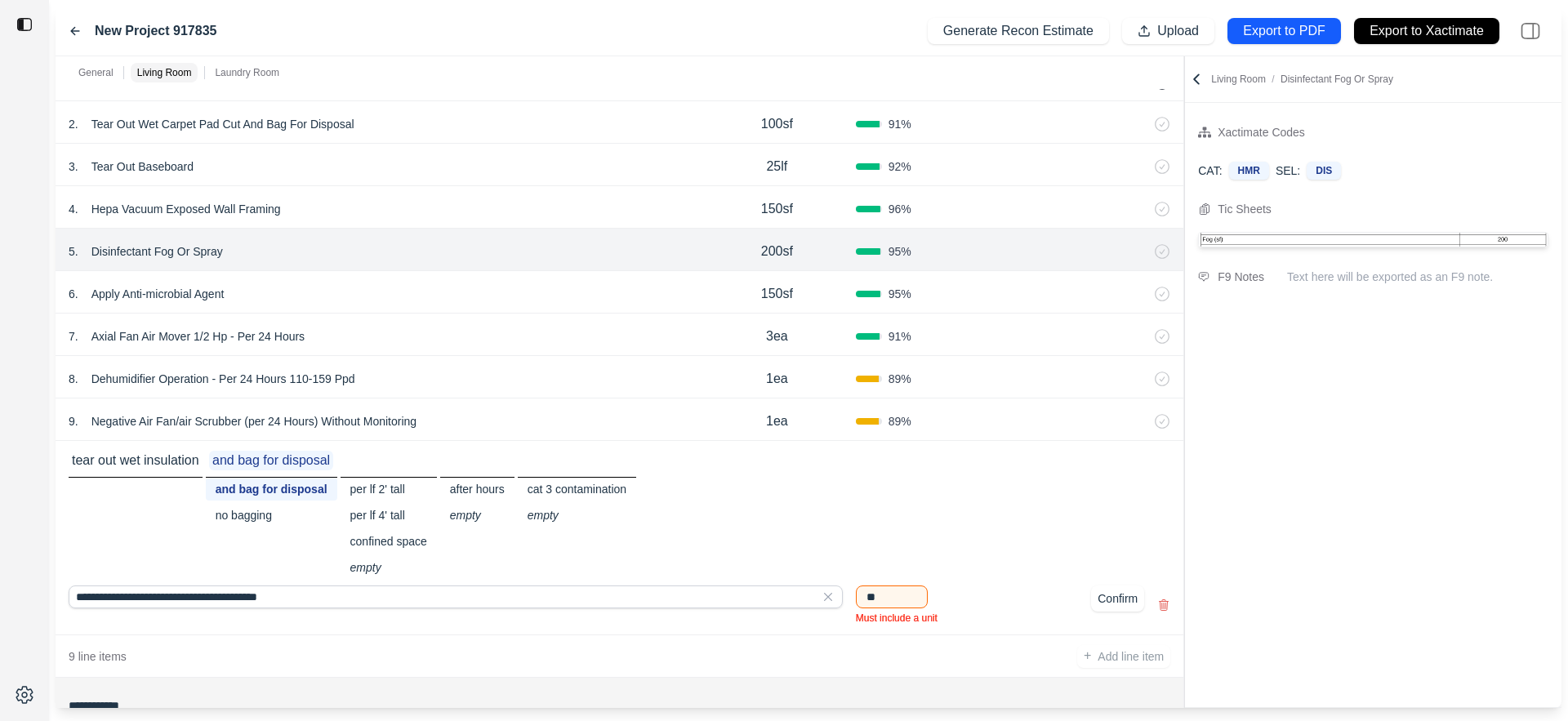
type input "*"
click at [1039, 538] on div "tear out wet insulation and bag for disposal and bag for disposal no bagging pe…" at bounding box center [619, 514] width 1101 height 128
click at [603, 276] on div "6 . Apply Anti-microbial Agent 150sf 95 %" at bounding box center [619, 292] width 1127 height 43
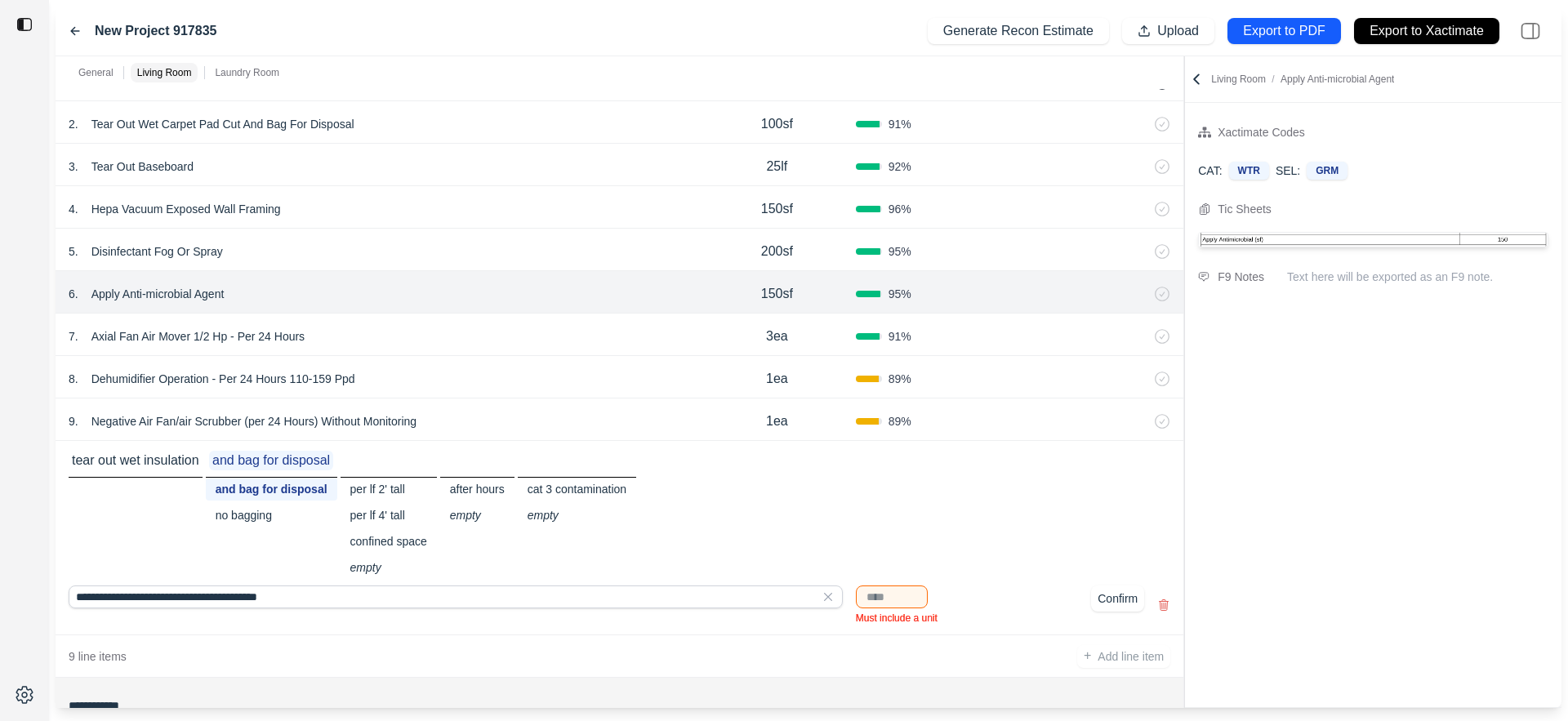
click at [939, 252] on div "95 %" at bounding box center [935, 251] width 157 height 16
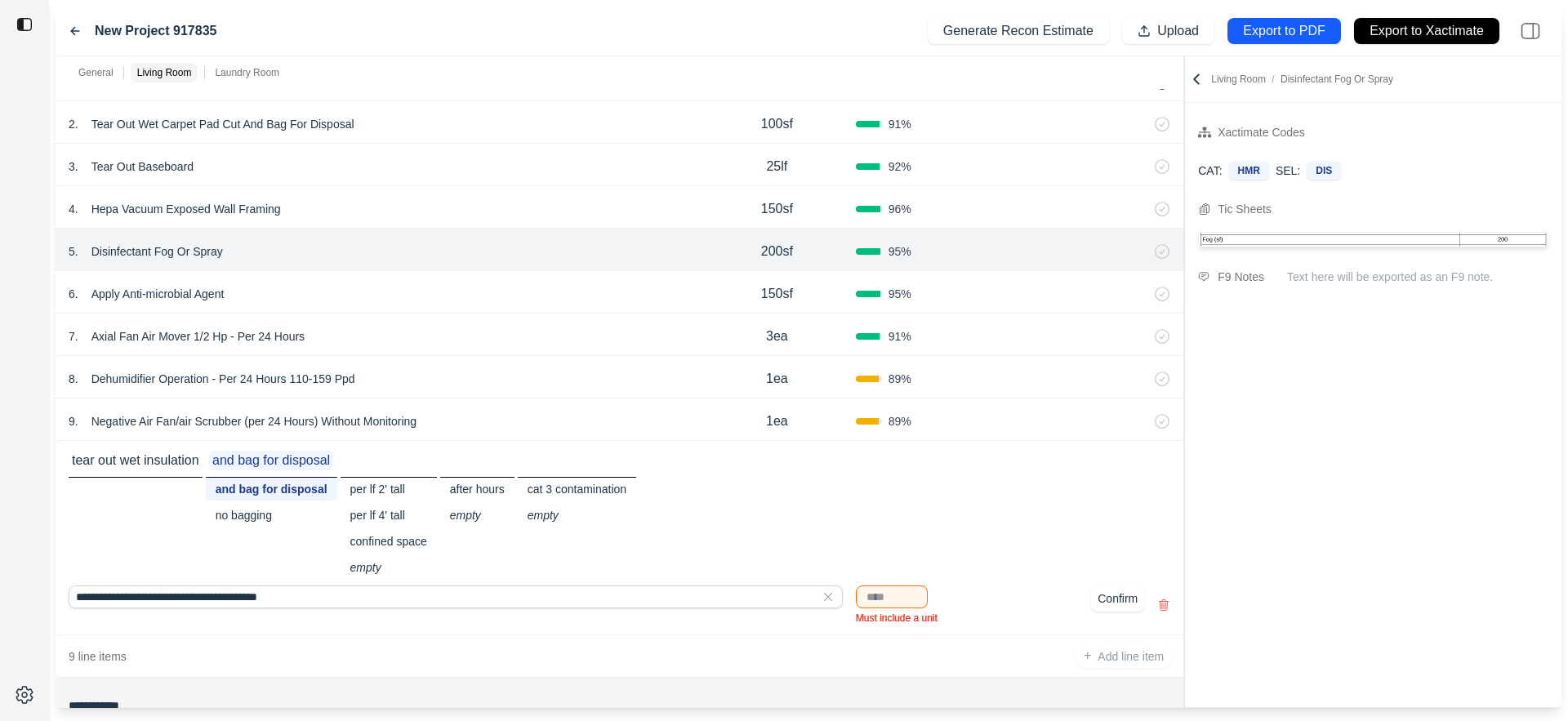
click at [977, 295] on div "95 %" at bounding box center [935, 293] width 157 height 16
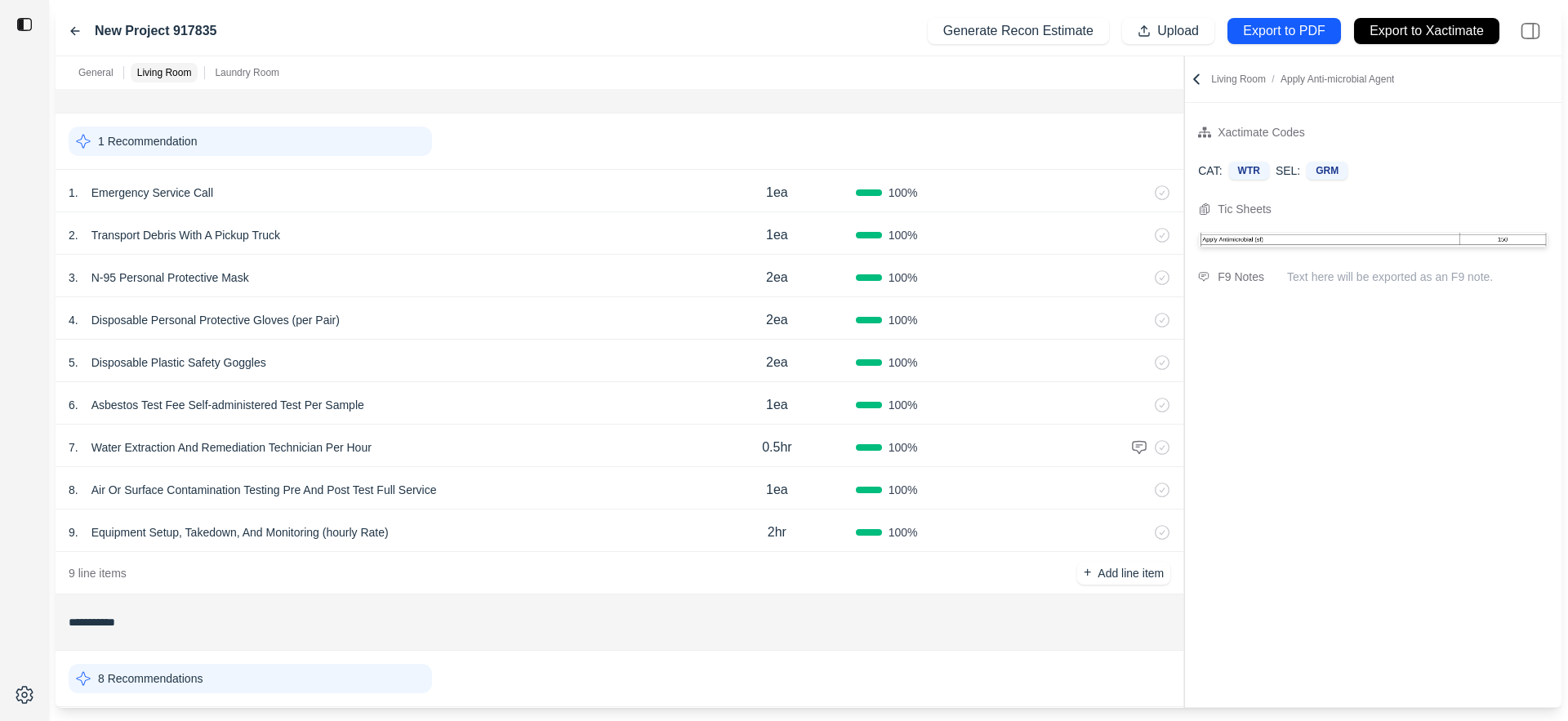
scroll to position [0, 0]
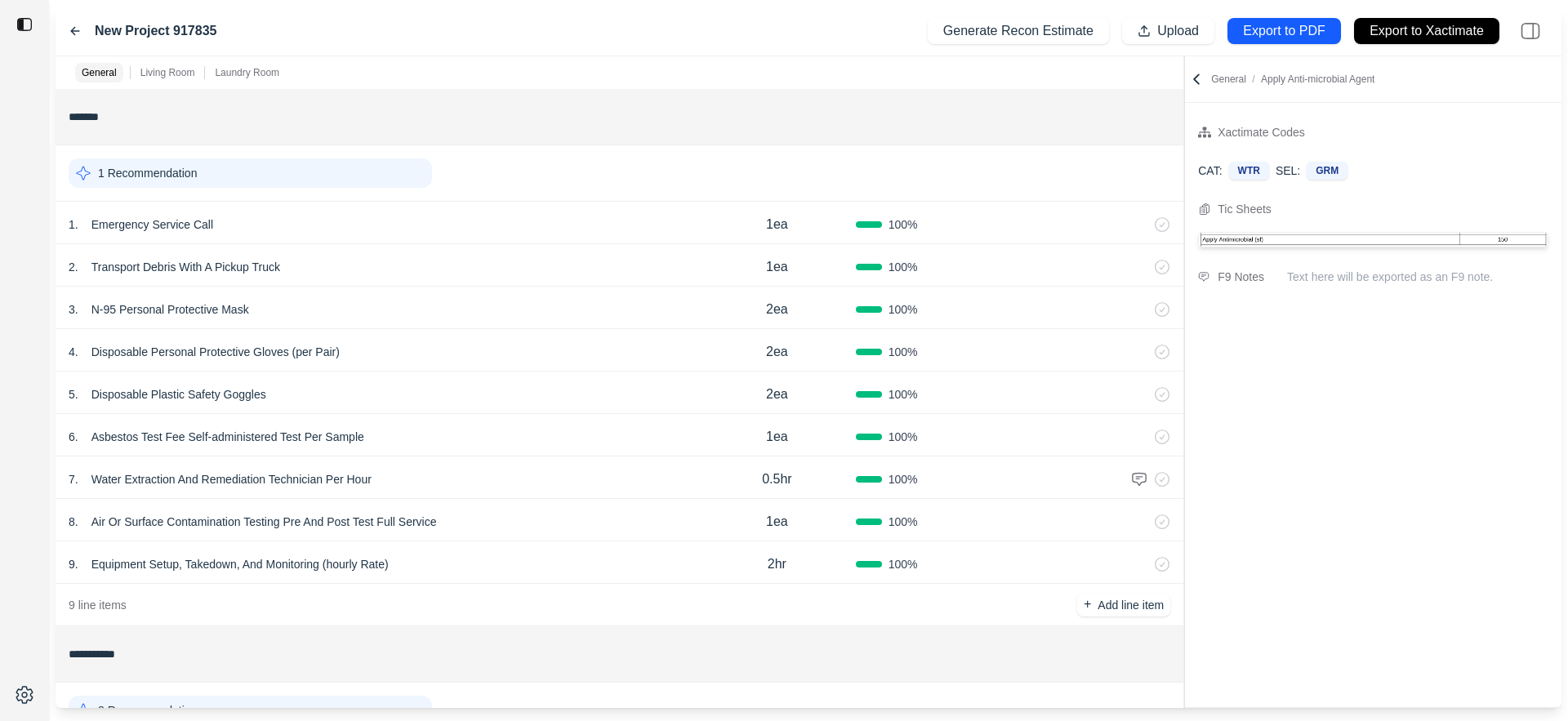
click at [420, 174] on div "1 Recommendation" at bounding box center [250, 173] width 364 height 29
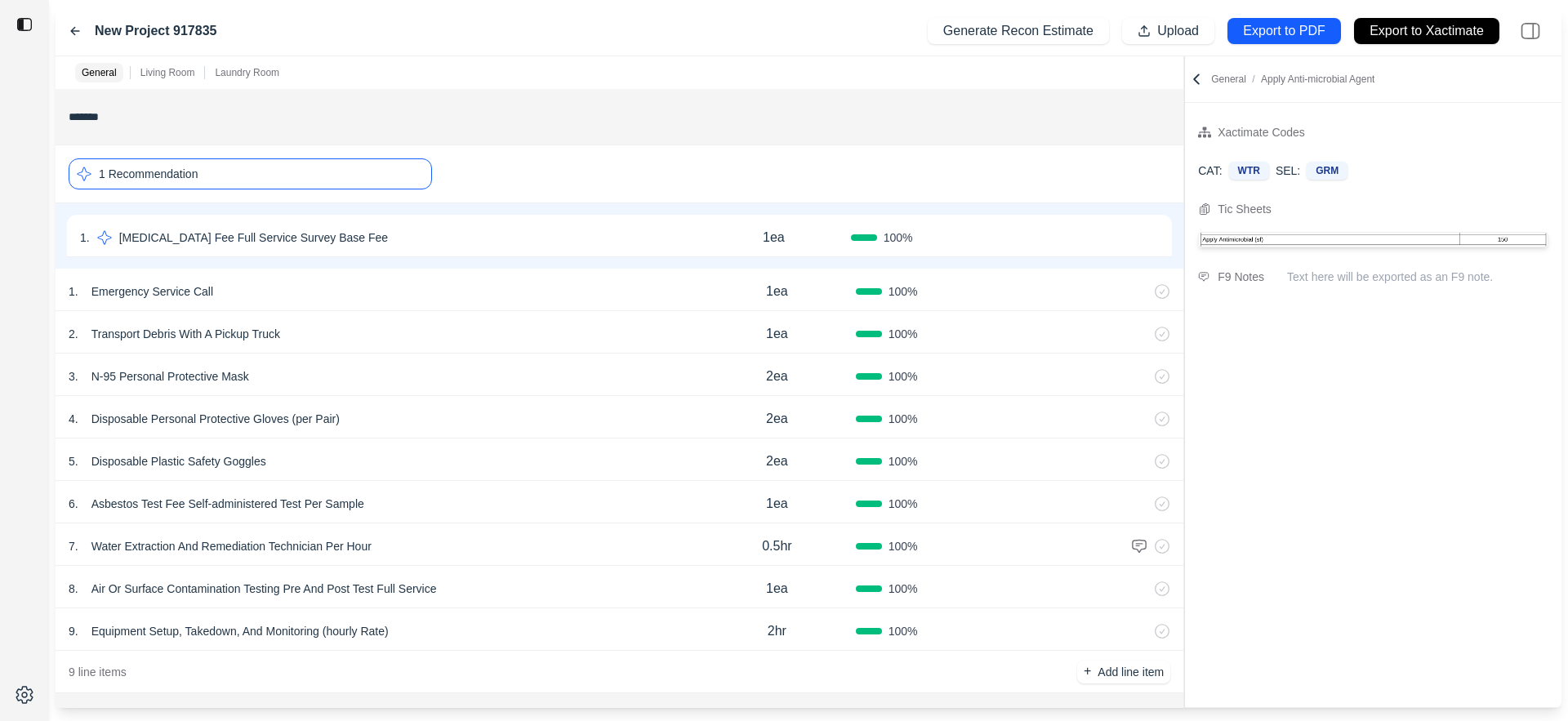
click at [381, 173] on div "1 Recommendation" at bounding box center [250, 173] width 364 height 31
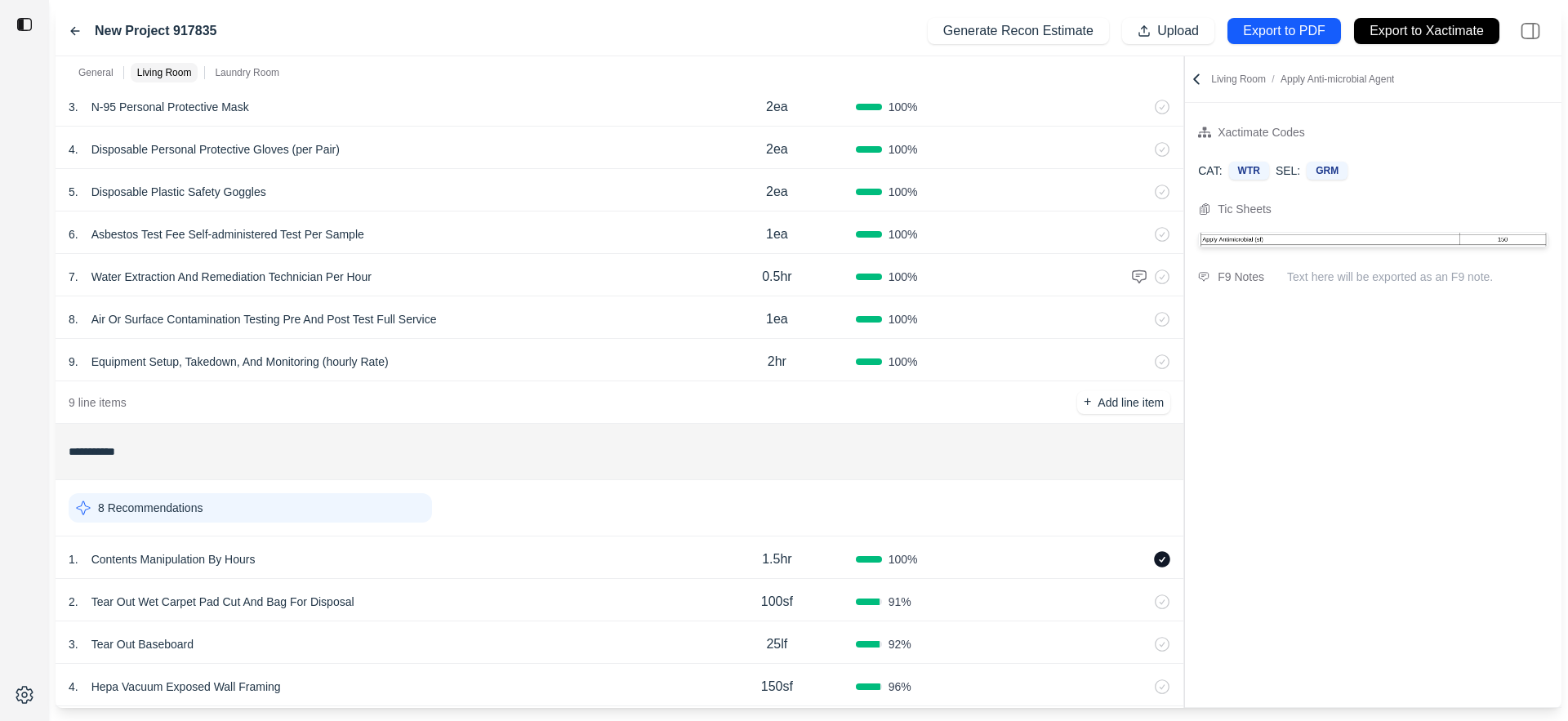
scroll to position [200, 0]
click at [1010, 267] on div "7 . Water Extraction And Remediation Technician Per Hour 0.5hr 100 %" at bounding box center [619, 277] width 1127 height 43
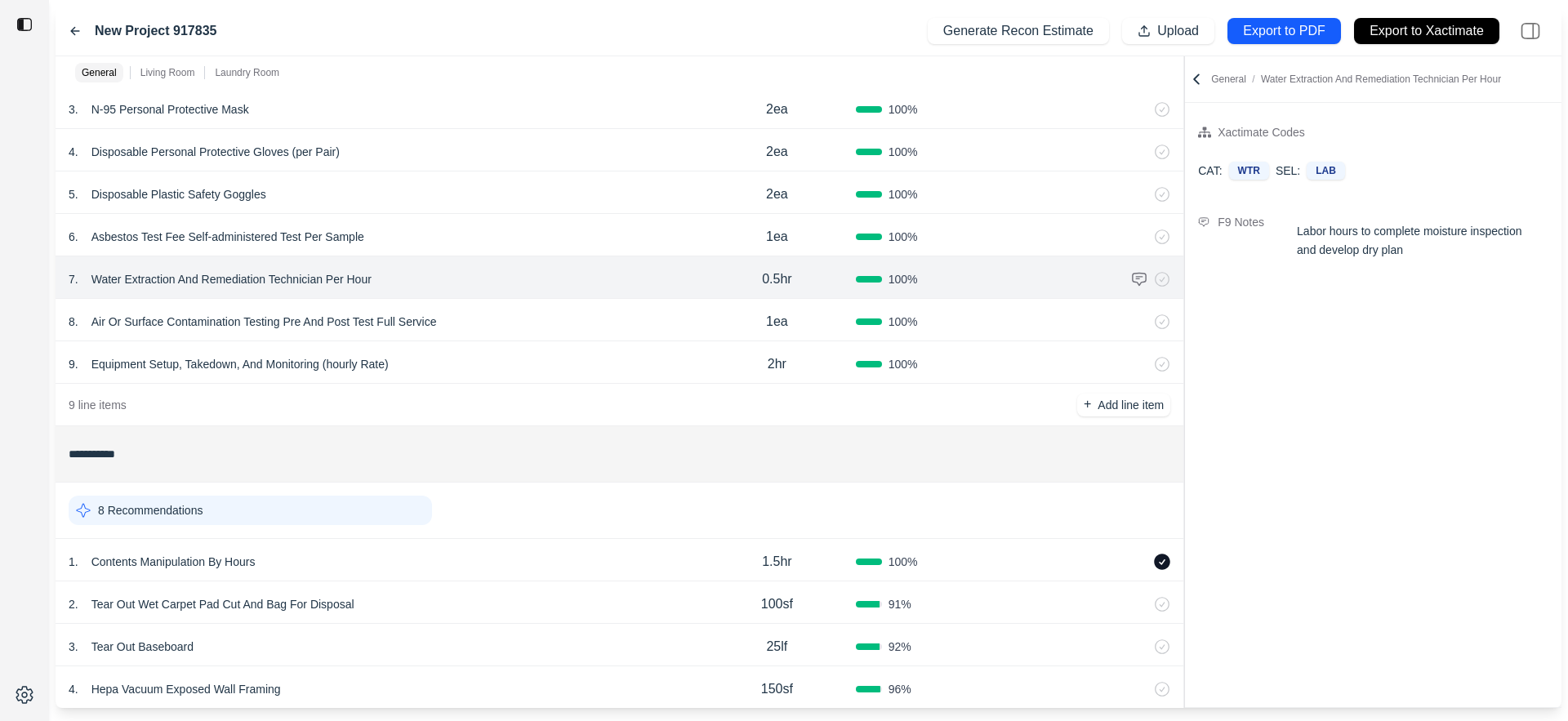
click at [1199, 248] on div "Labor hours to complete moisture inspection and develop dry plan" at bounding box center [1409, 240] width 245 height 57
click at [1199, 248] on textarea "**********" at bounding box center [1417, 249] width 261 height 74
click at [1199, 408] on div "Xactimate Codes CAT: WTR SEL: LAB F9 Notes" at bounding box center [1373, 404] width 376 height 604
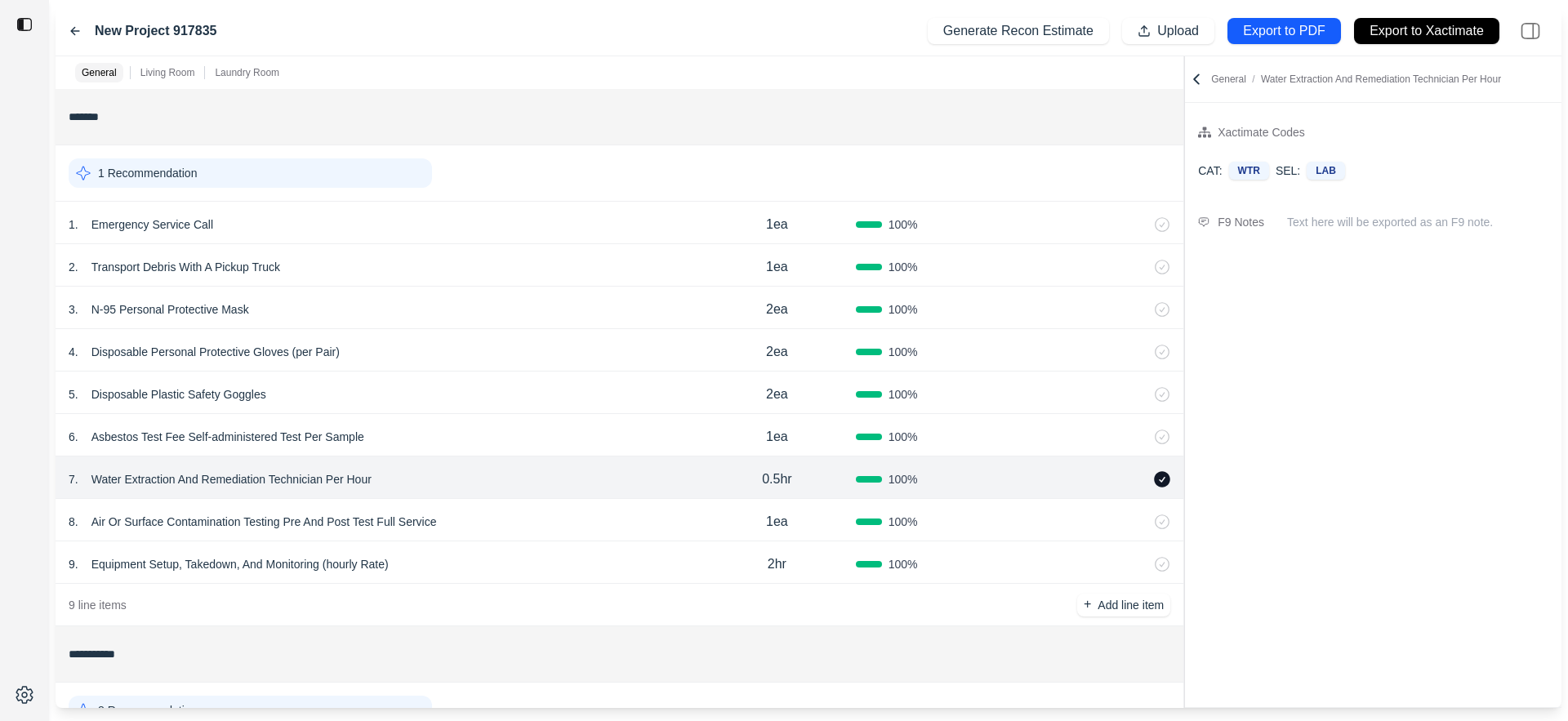
click at [374, 183] on div "1 Recommendation" at bounding box center [250, 173] width 364 height 29
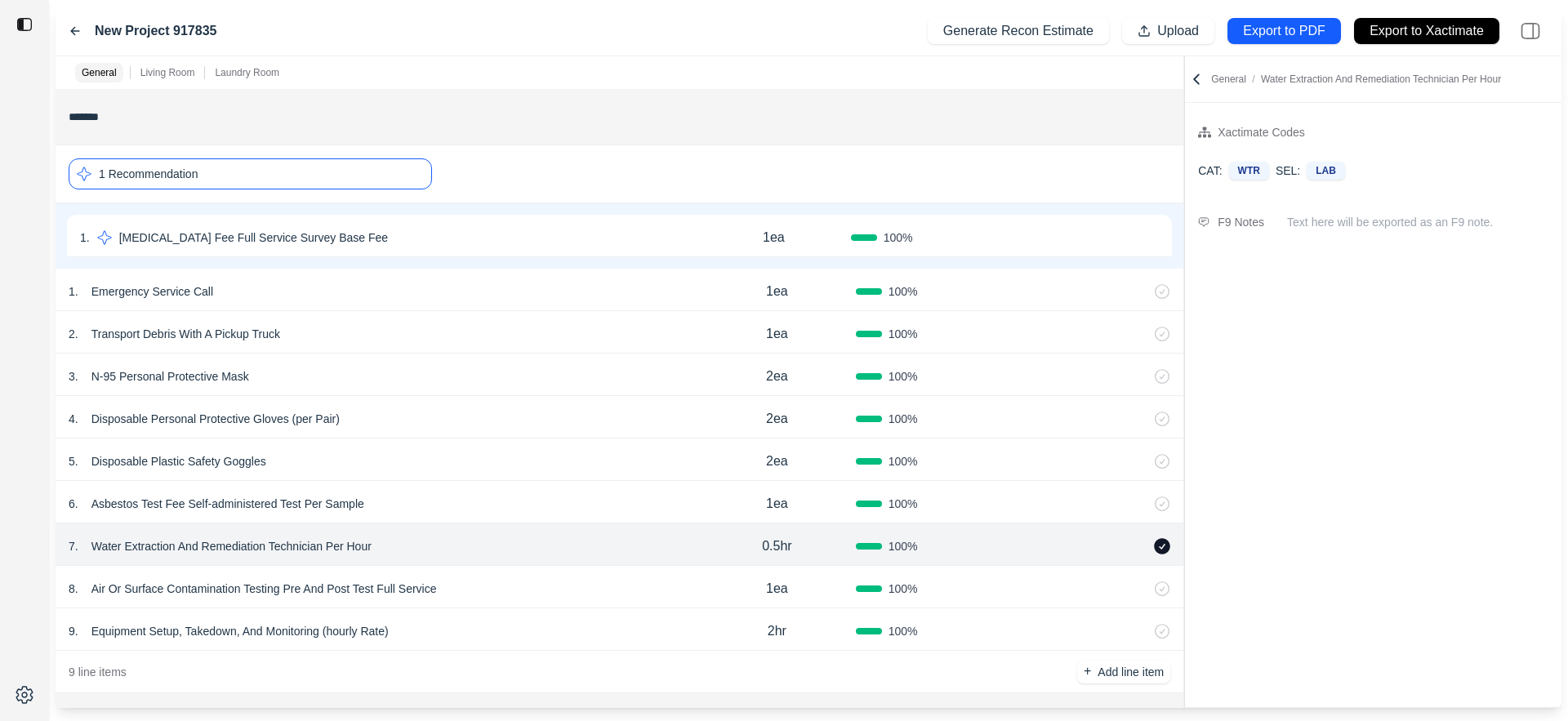
click at [374, 183] on div "1 Recommendation" at bounding box center [250, 173] width 364 height 31
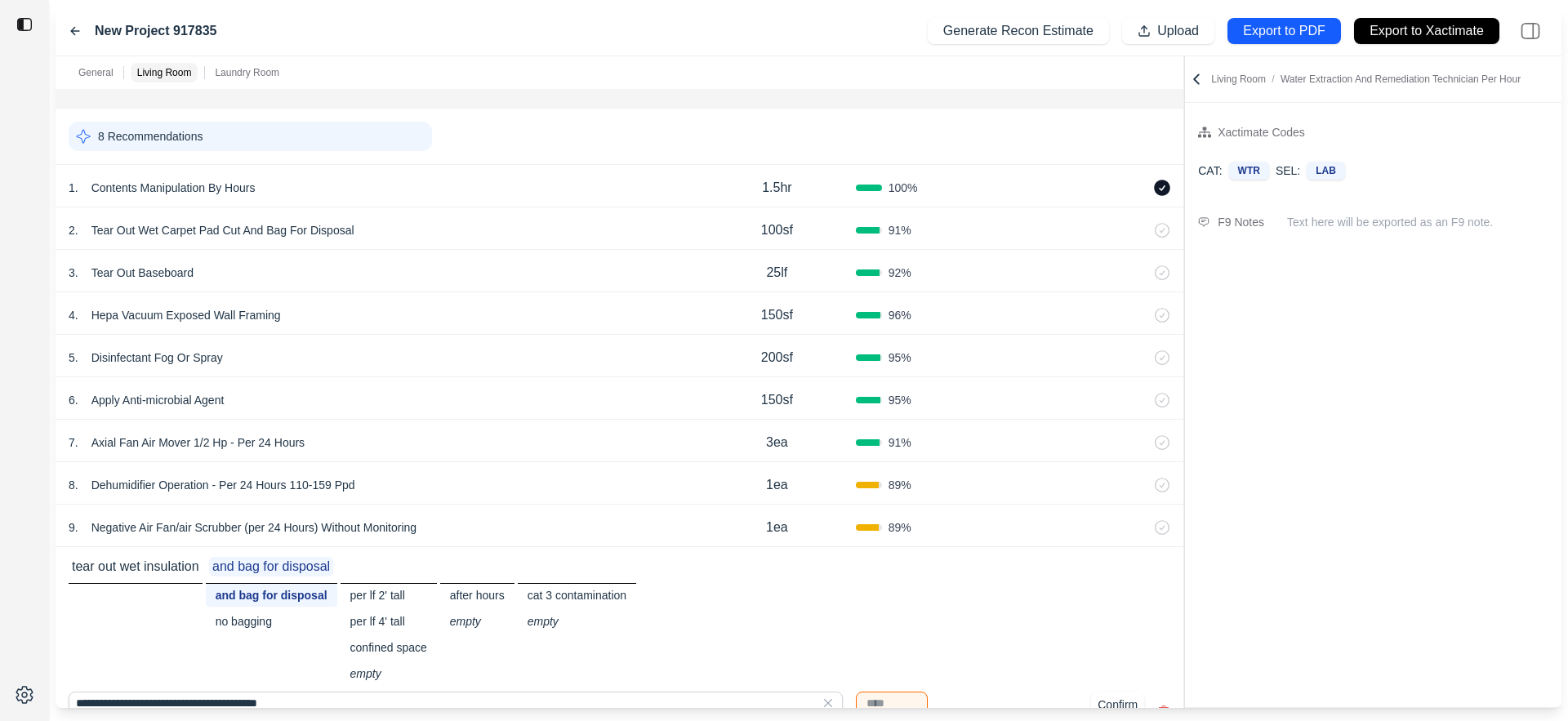
scroll to position [569, 0]
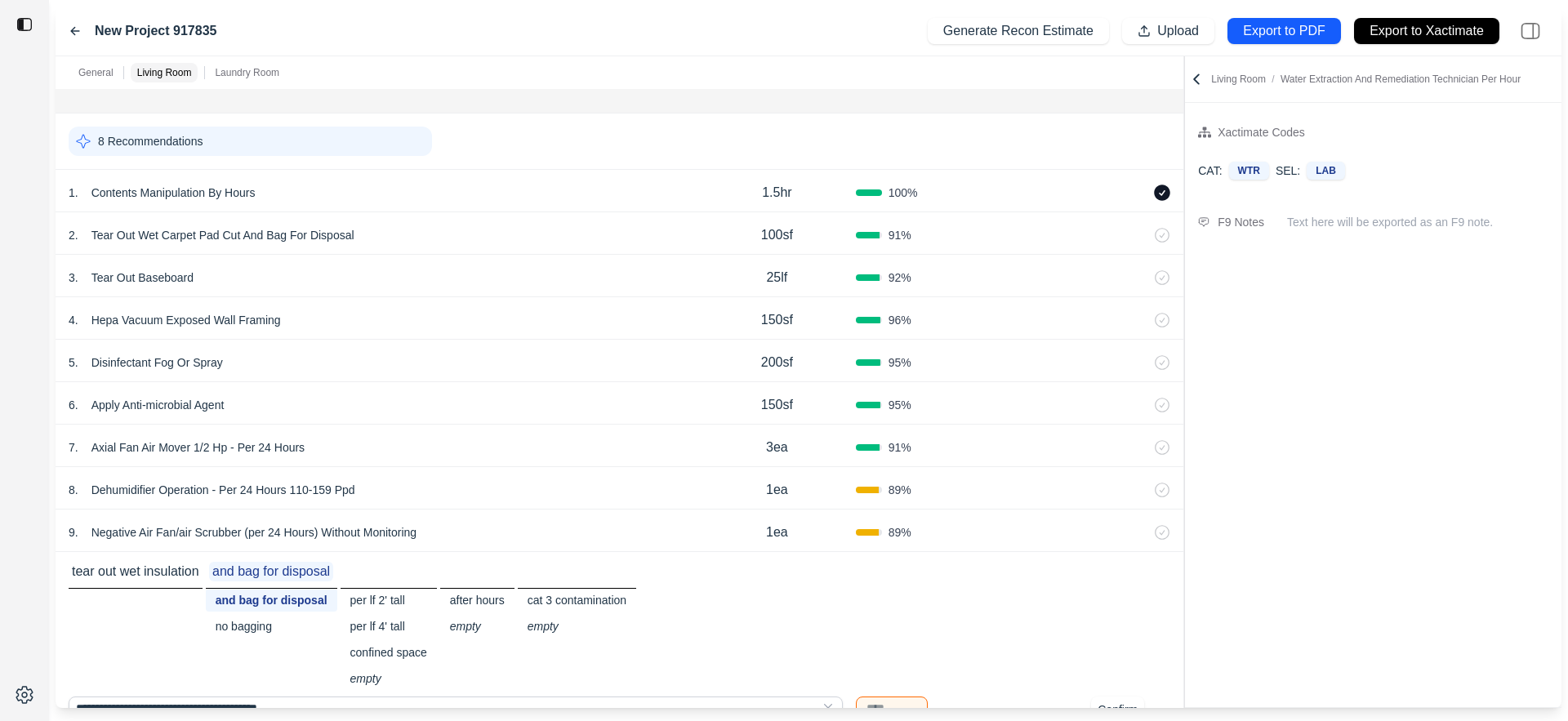
click at [372, 144] on div "8 Recommendations" at bounding box center [250, 141] width 364 height 29
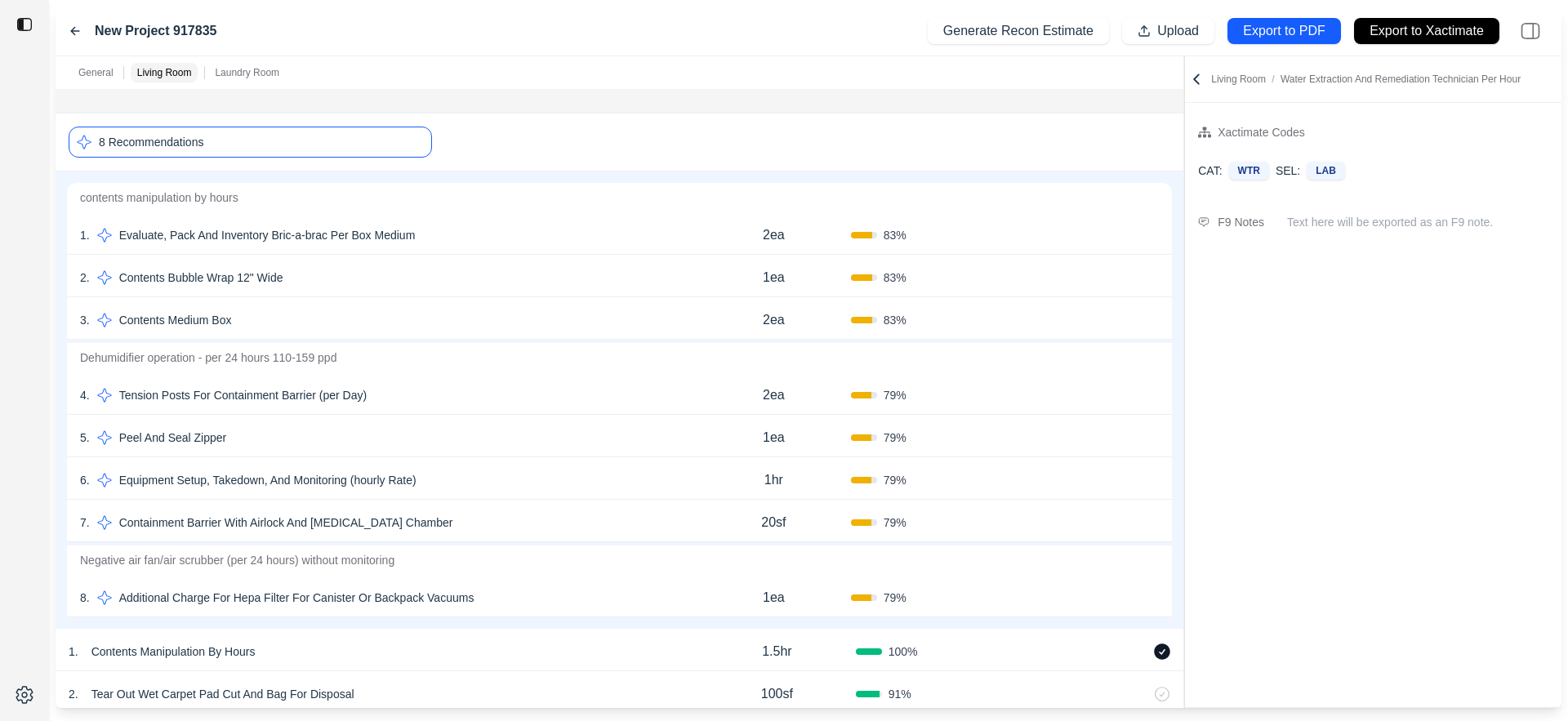
click at [497, 236] on div "1 . Evaluate, Pack And Inventory Bric-a-brac Per Box Medium" at bounding box center [389, 234] width 616 height 23
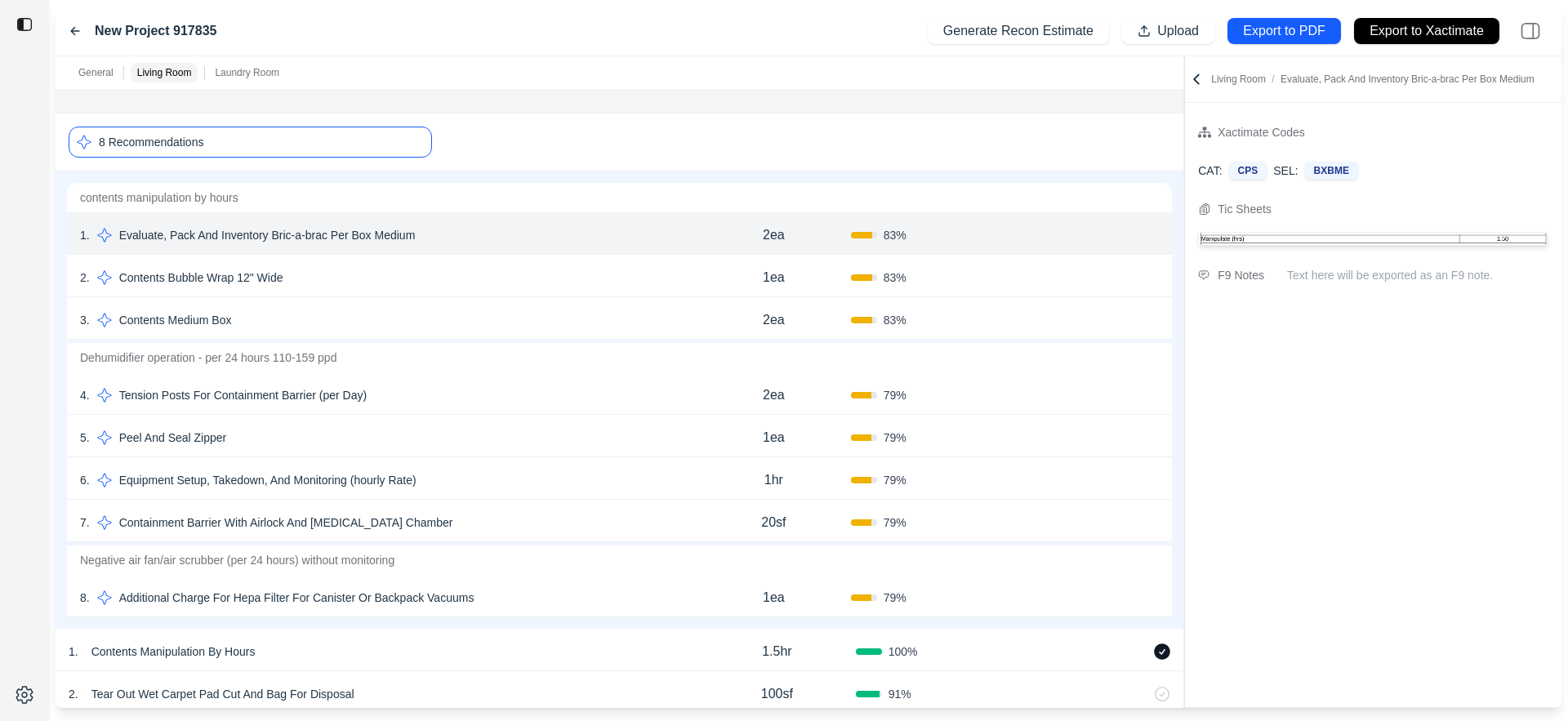
click at [353, 309] on div "3 . Contents Medium Box" at bounding box center [389, 320] width 616 height 23
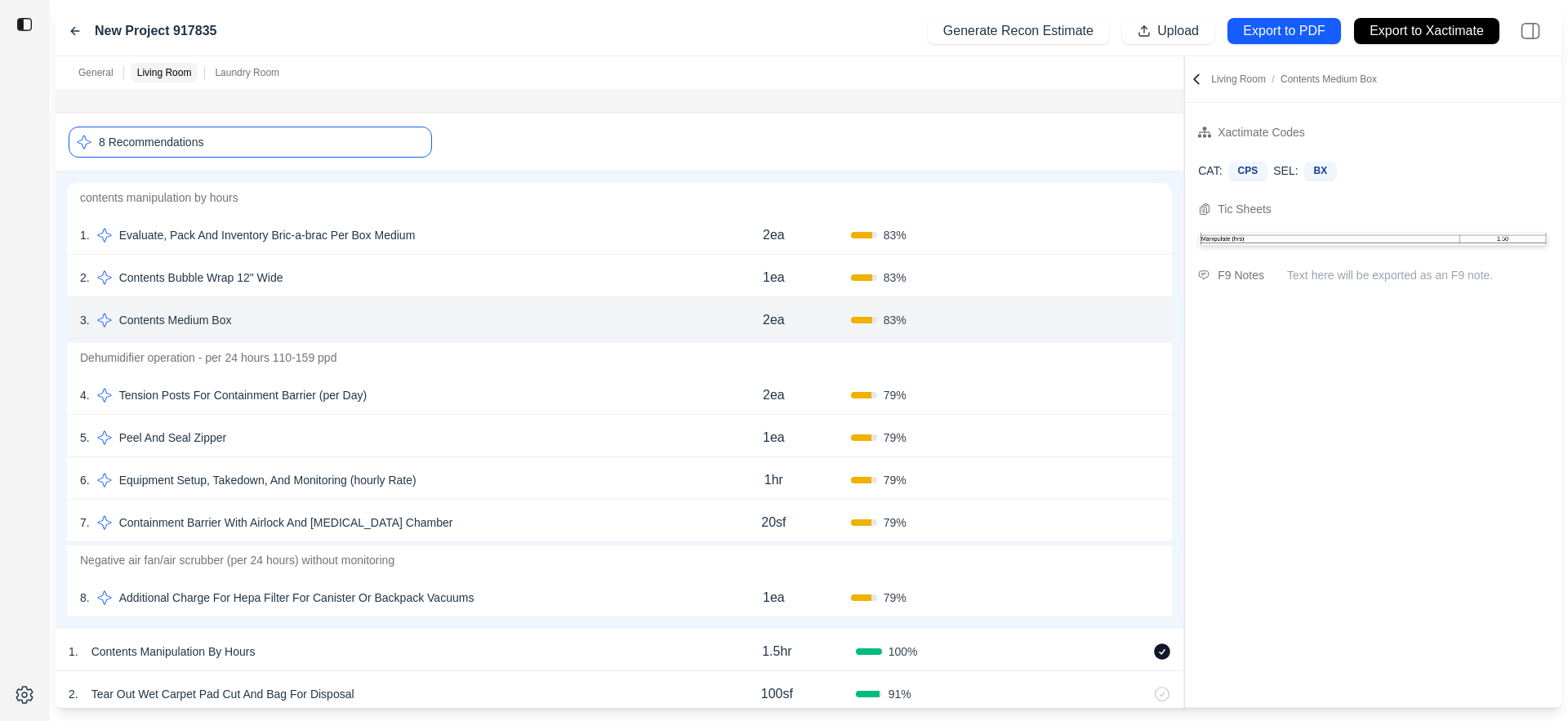
click at [337, 277] on div "2 . Contents Bubble Wrap 12" Wide" at bounding box center [389, 277] width 616 height 23
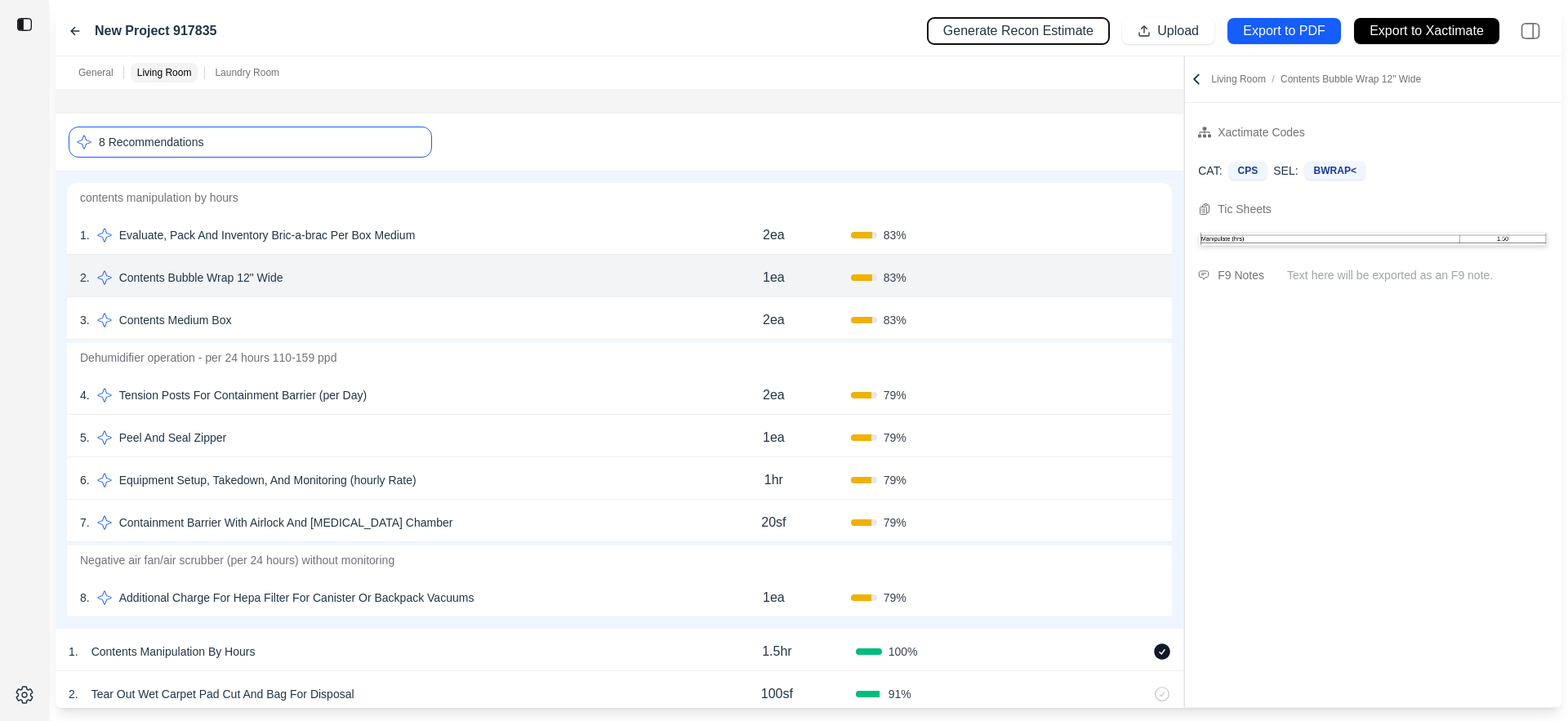
click at [1022, 34] on p "Generate Recon Estimate" at bounding box center [1018, 31] width 150 height 18
click at [380, 142] on div "8 Recommendations" at bounding box center [250, 142] width 364 height 31
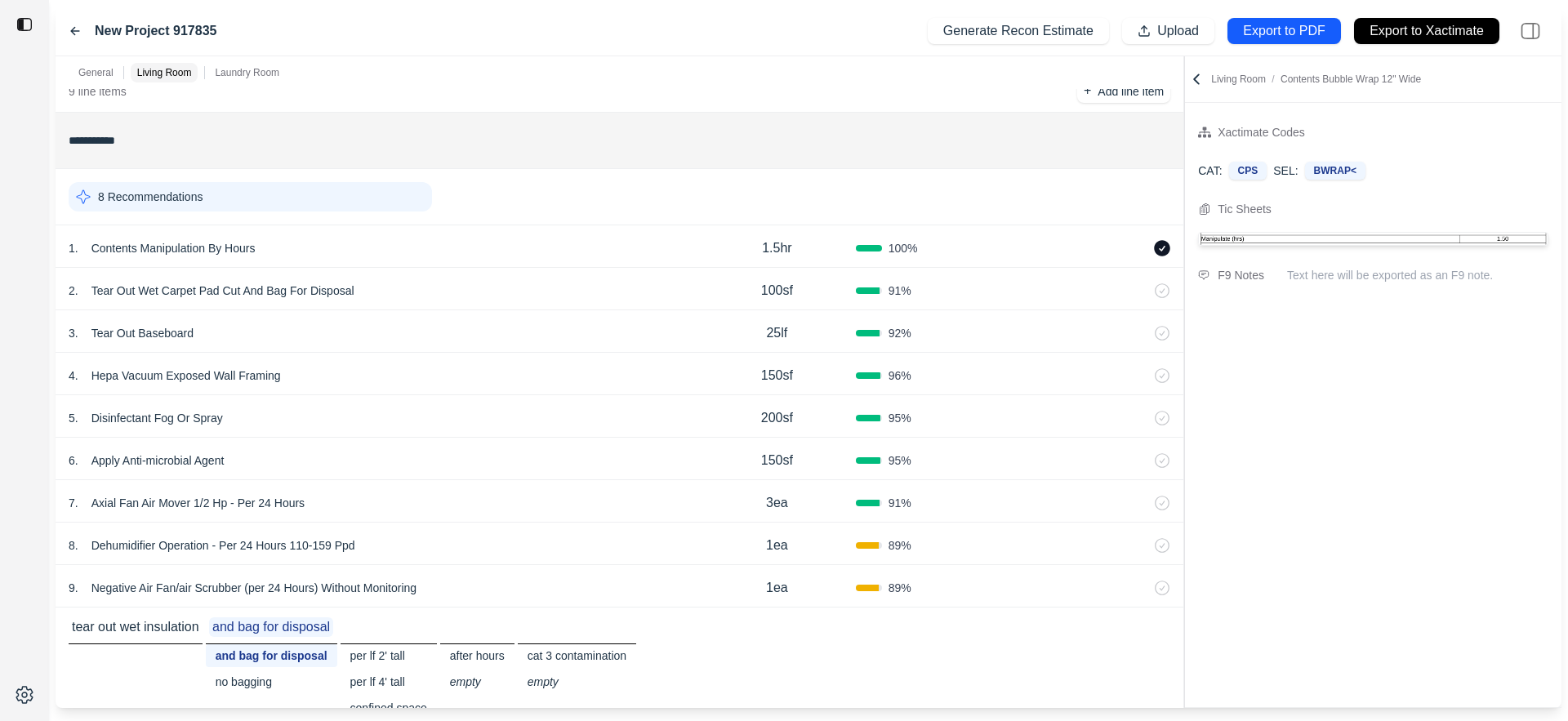
scroll to position [510, 0]
click at [114, 145] on input "**********" at bounding box center [619, 143] width 1101 height 29
click at [142, 144] on input "**********" at bounding box center [619, 143] width 1101 height 29
type input "*"
type input "**********"
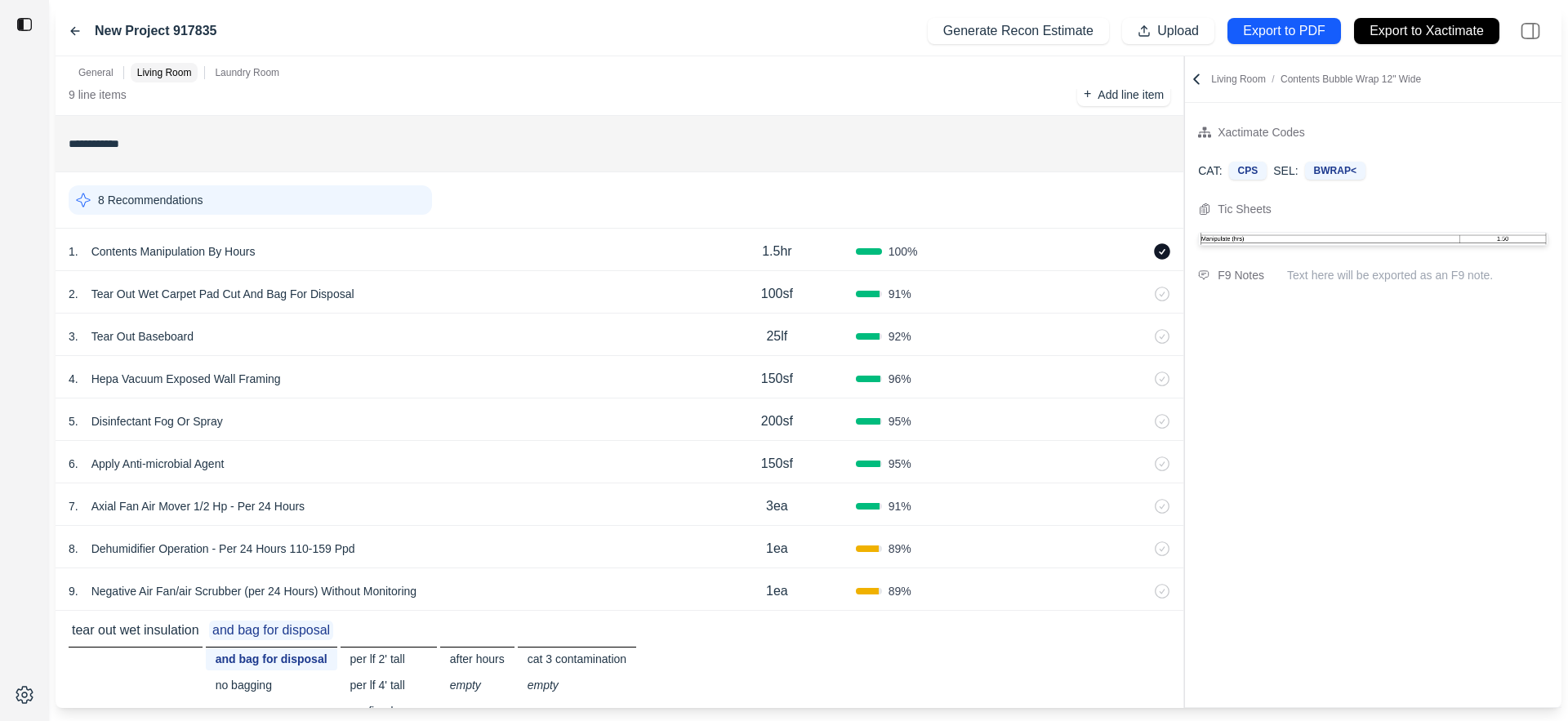
click at [22, 219] on div at bounding box center [24, 360] width 49 height 721
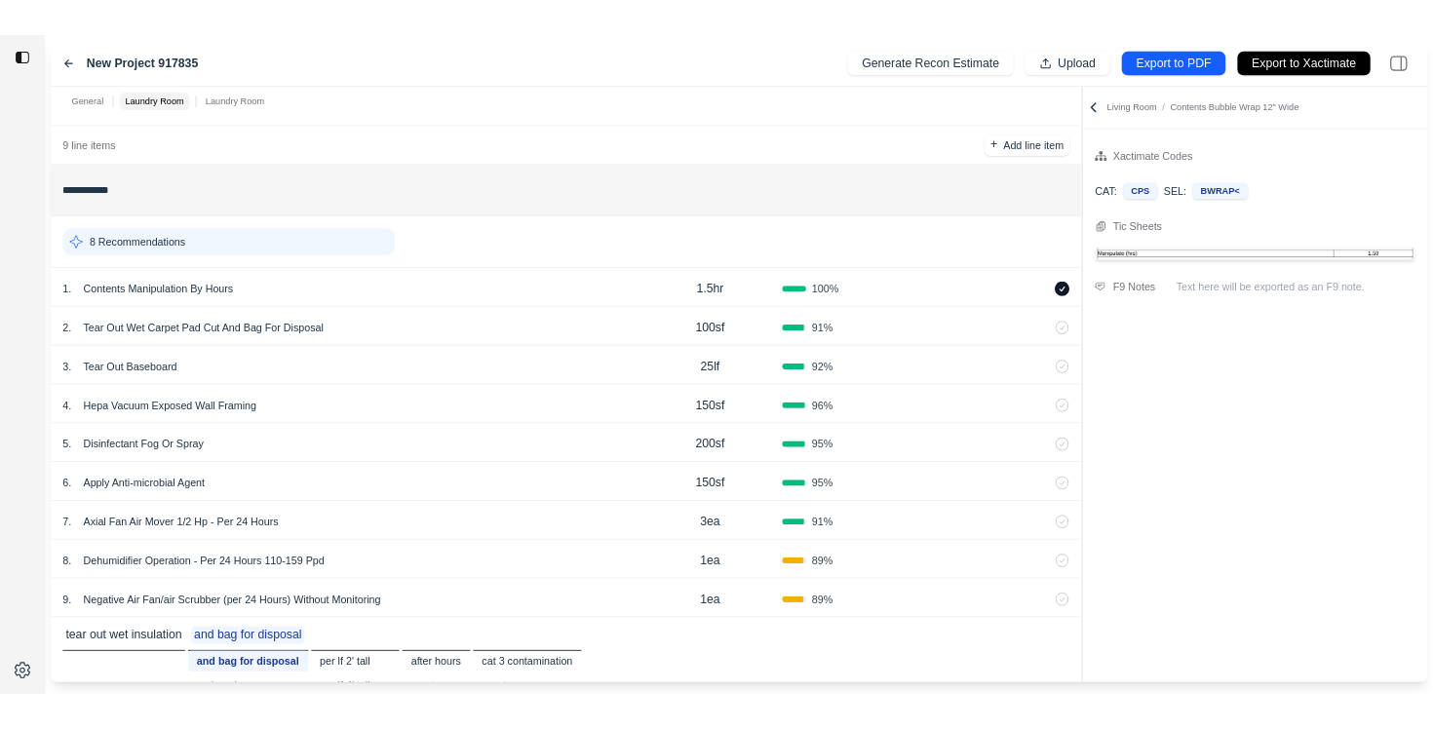
scroll to position [578, 0]
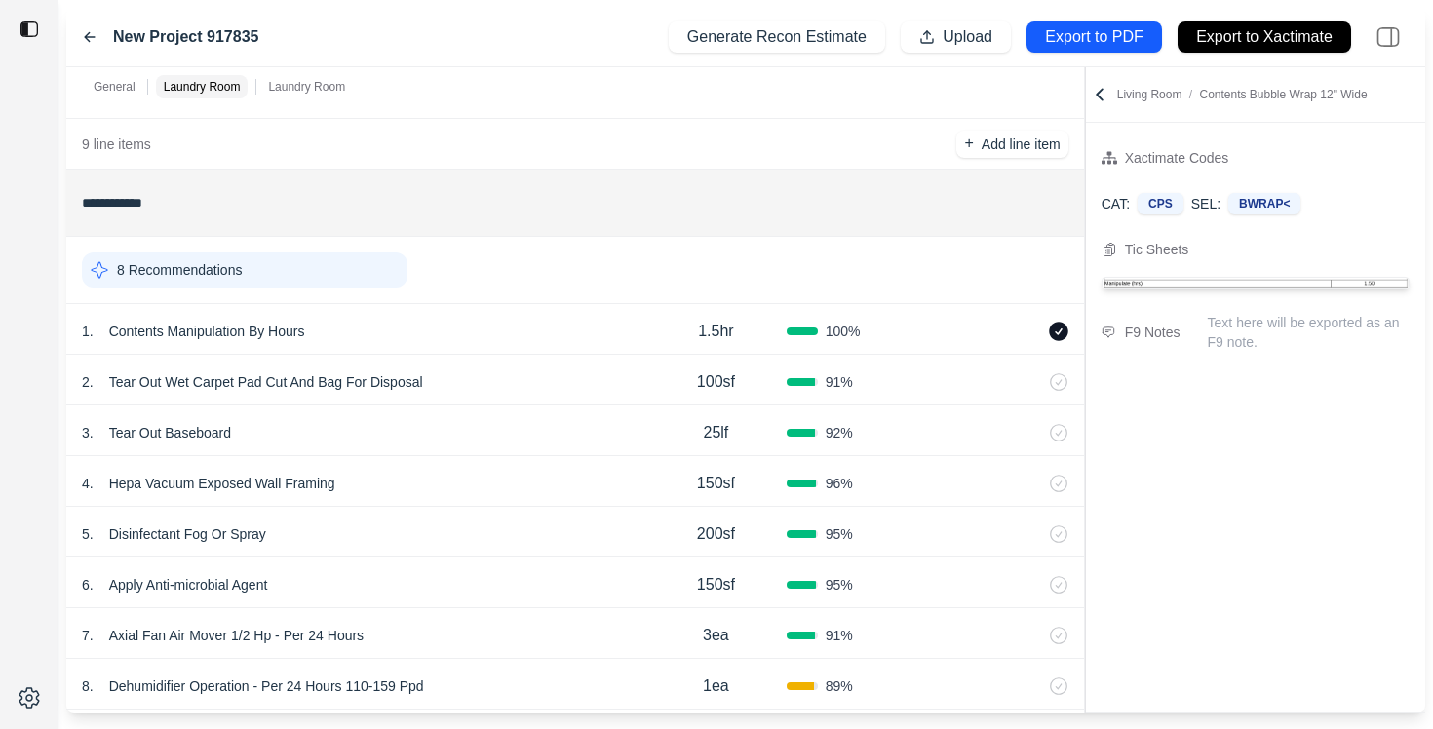
click at [608, 100] on div "General Laundry Room Laundry Room" at bounding box center [575, 86] width 1018 height 39
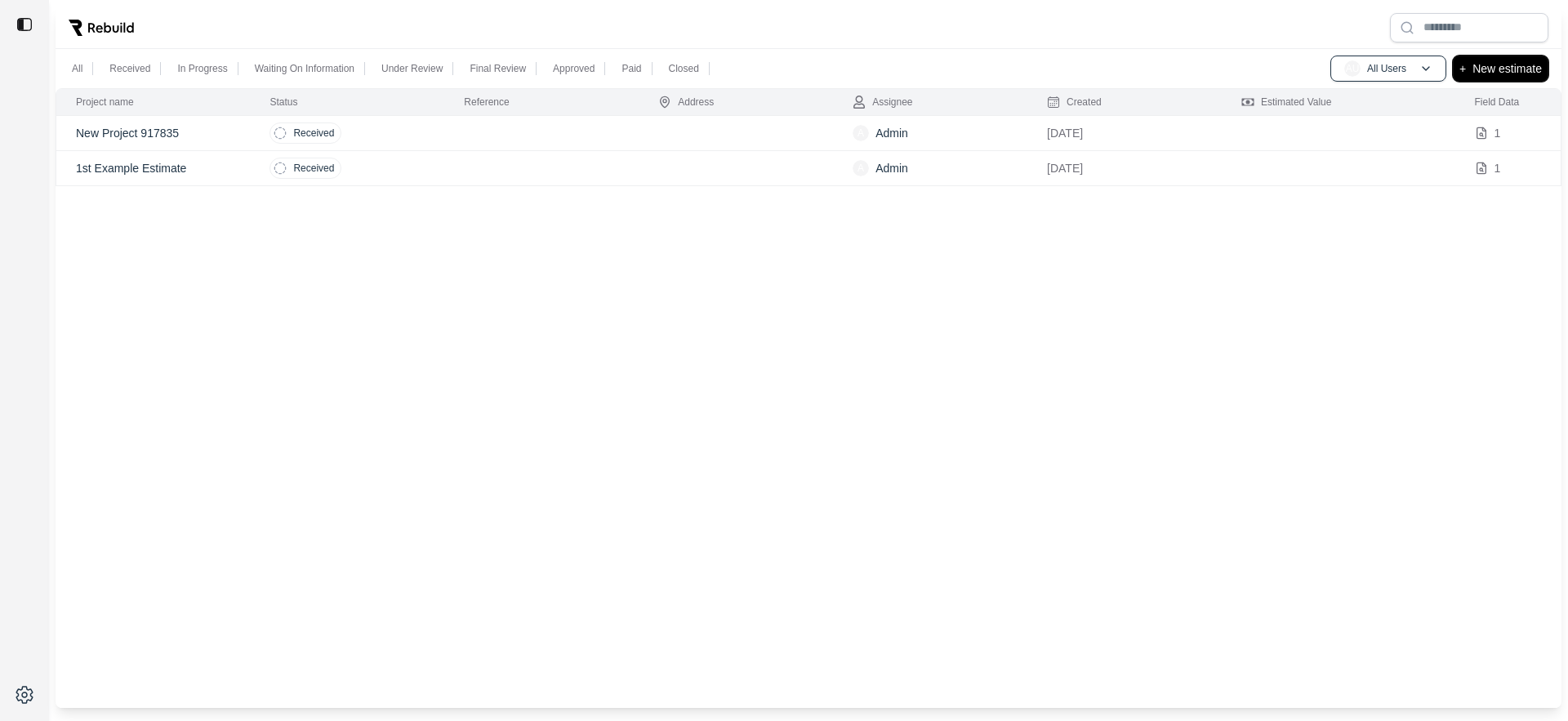
click at [1199, 62] on p "New estimate" at bounding box center [1507, 68] width 70 height 19
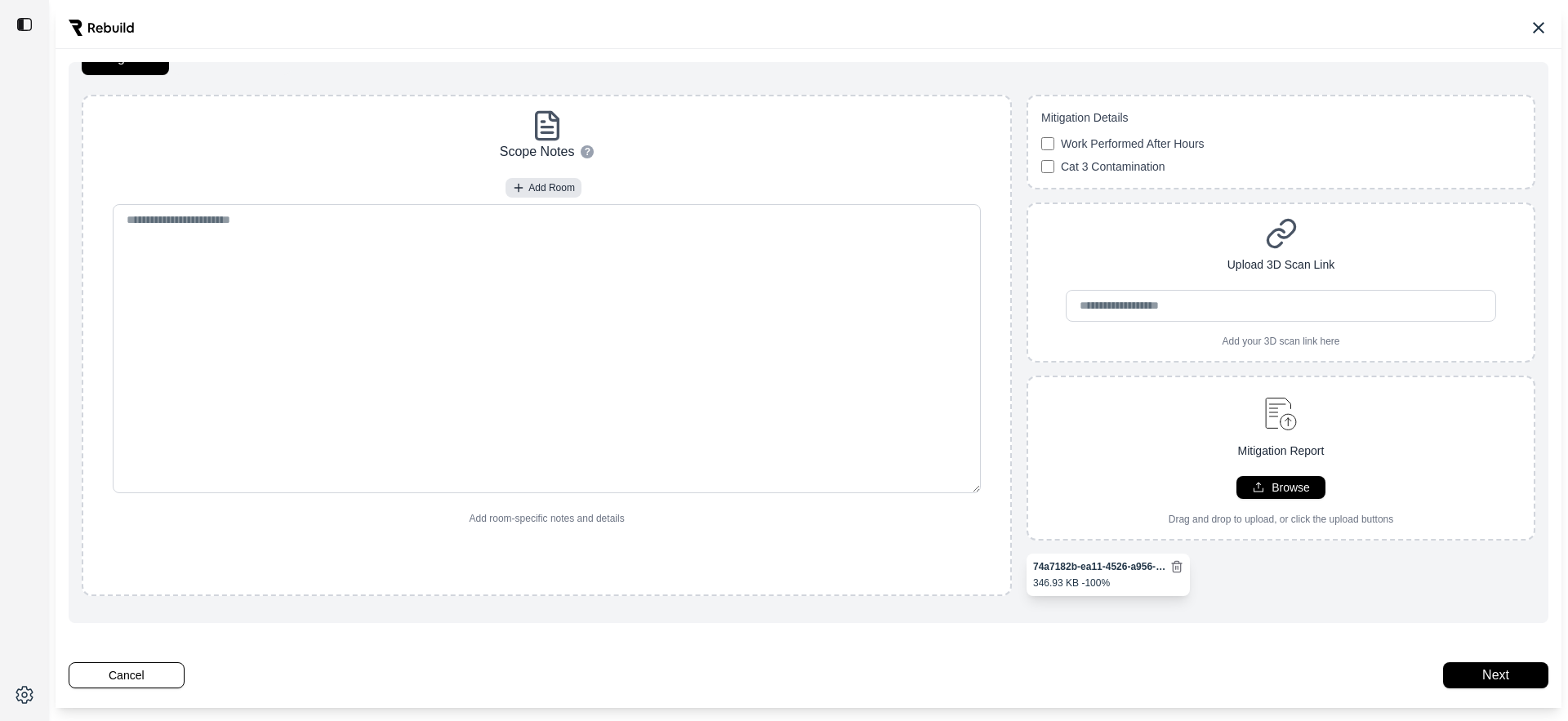
scroll to position [75, 0]
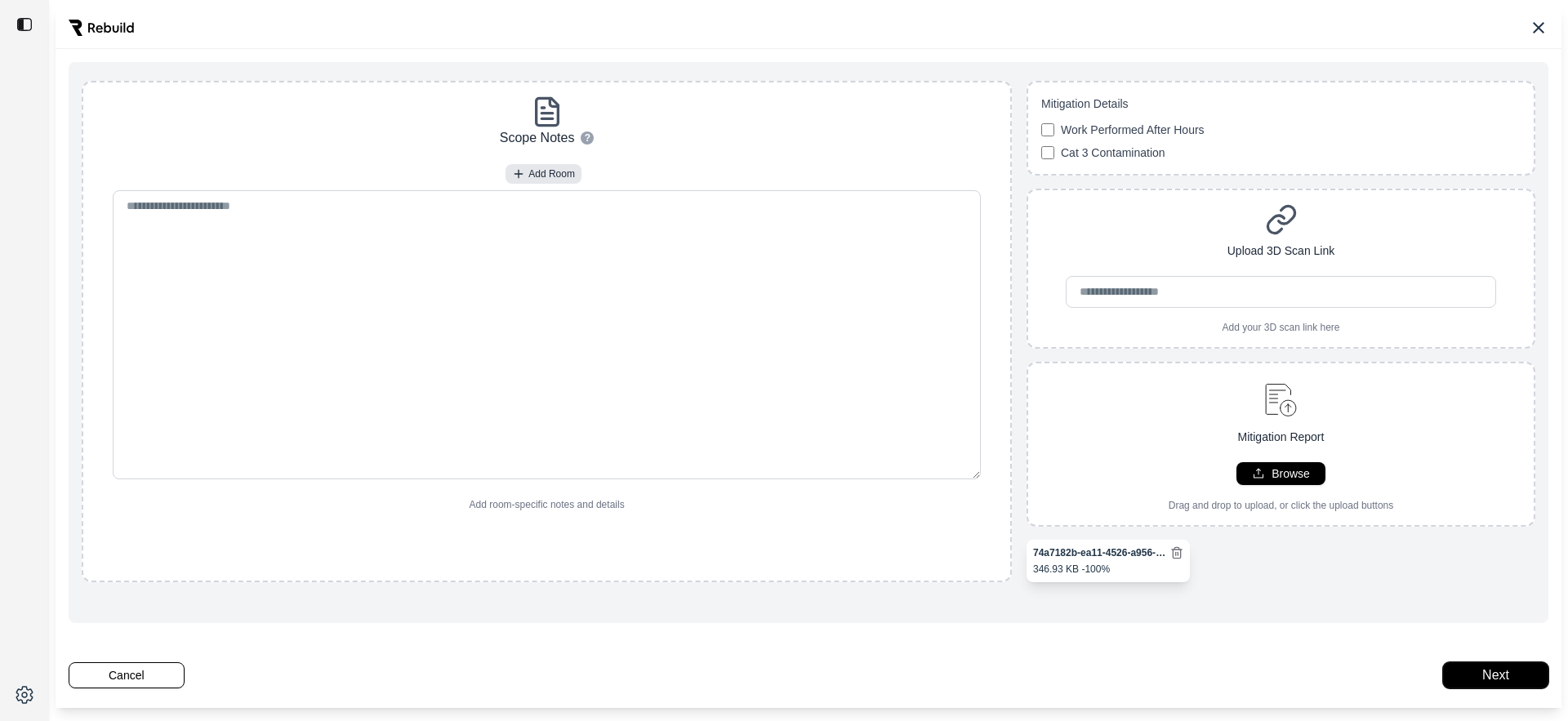
click at [1199, 613] on button "Next" at bounding box center [1496, 675] width 106 height 26
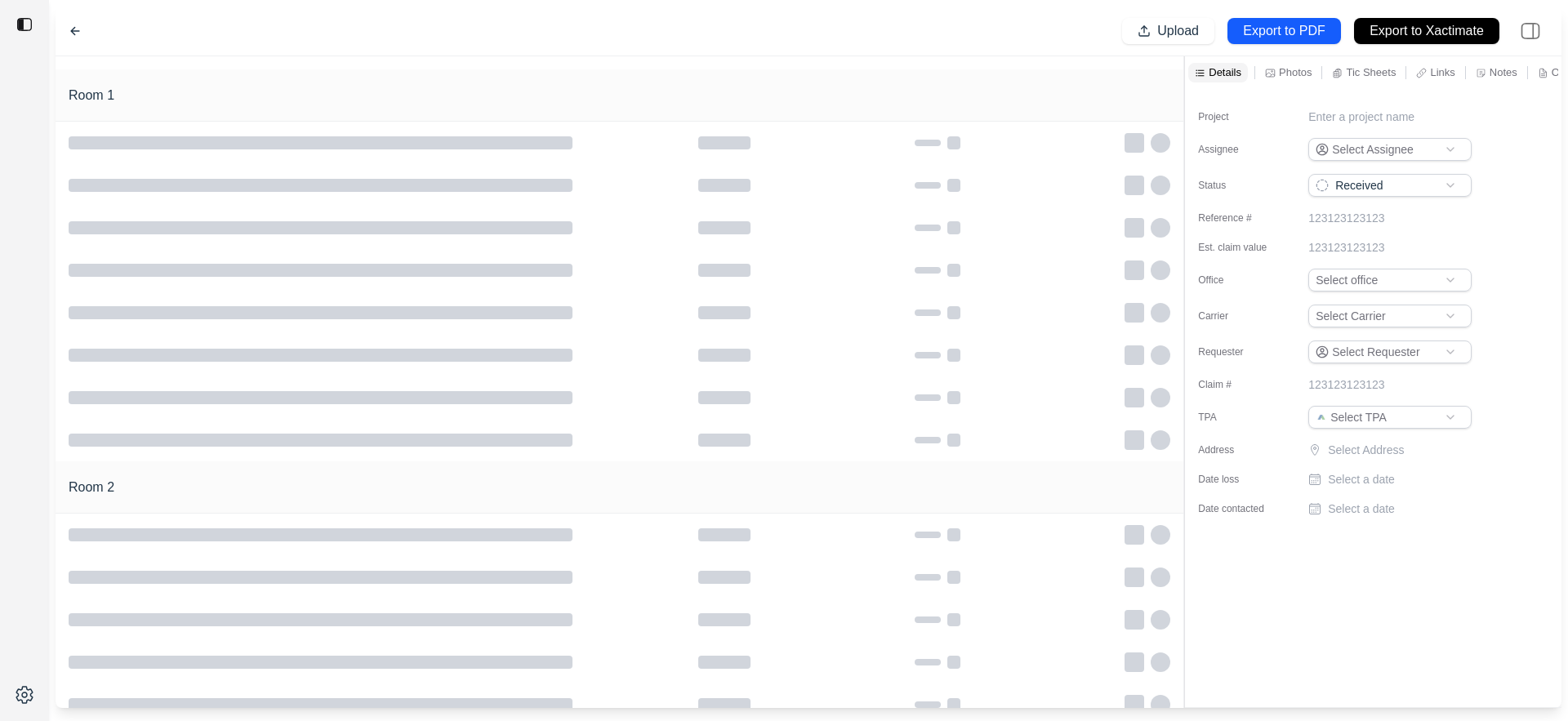
scroll to position [23, 0]
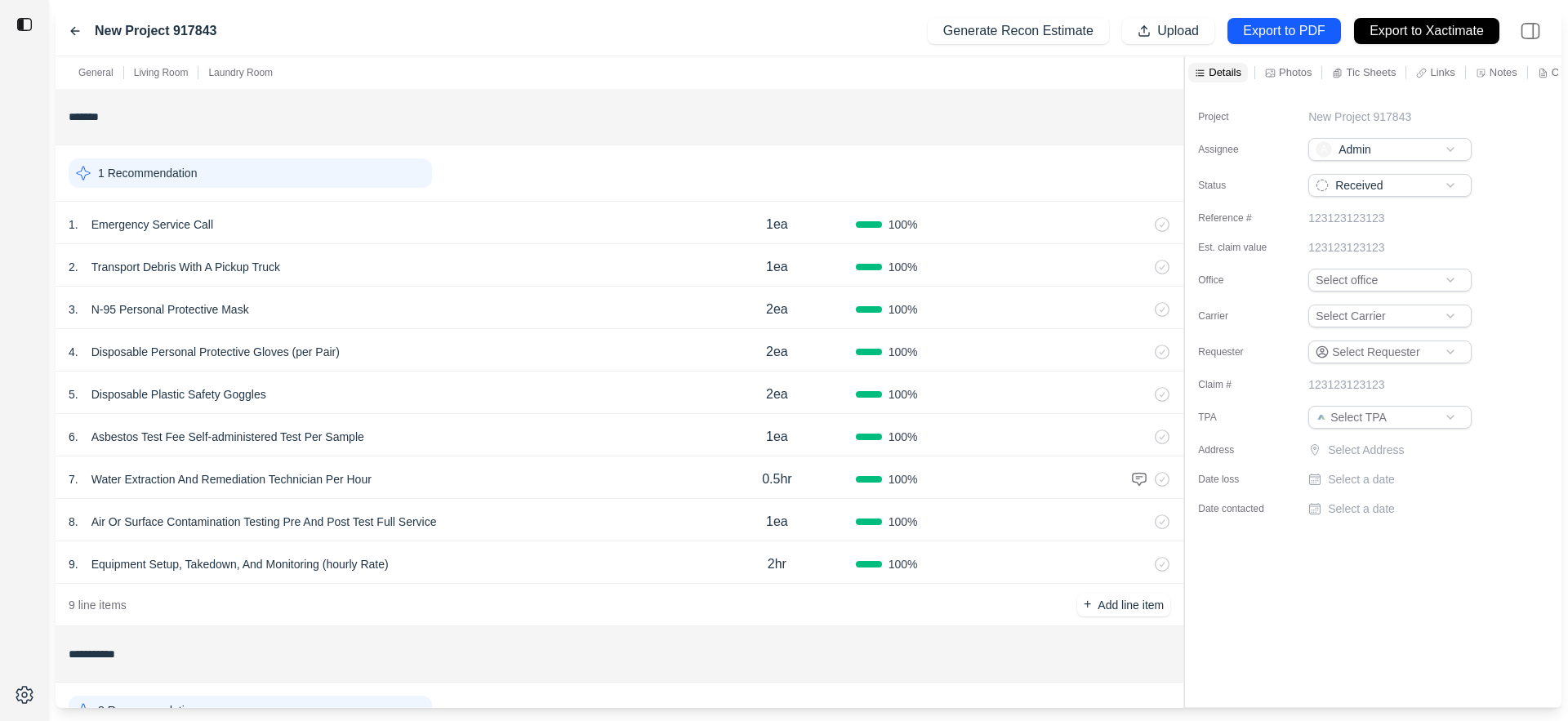
scroll to position [23, 0]
click at [75, 29] on icon at bounding box center [75, 31] width 13 height 13
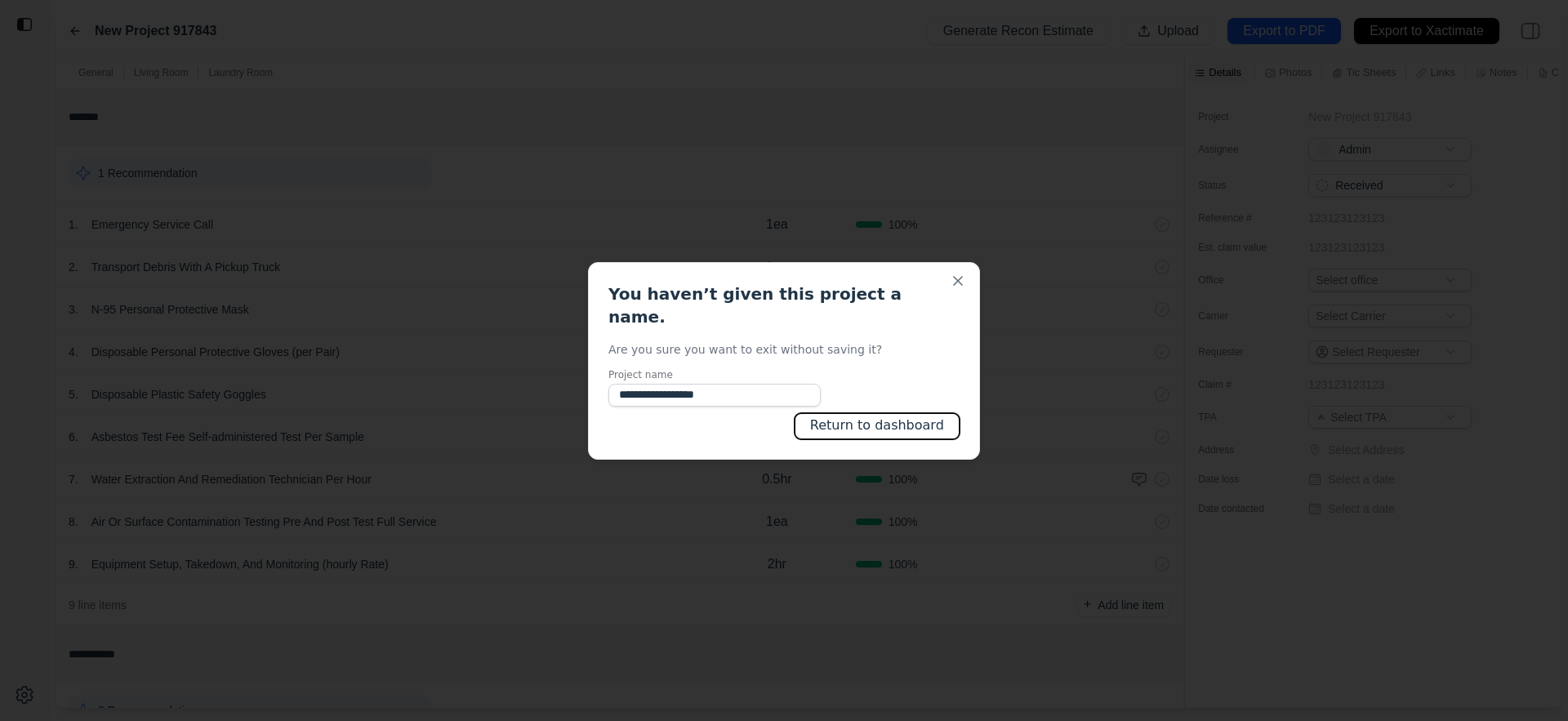
click at [925, 418] on button "Return to dashboard" at bounding box center [877, 425] width 165 height 26
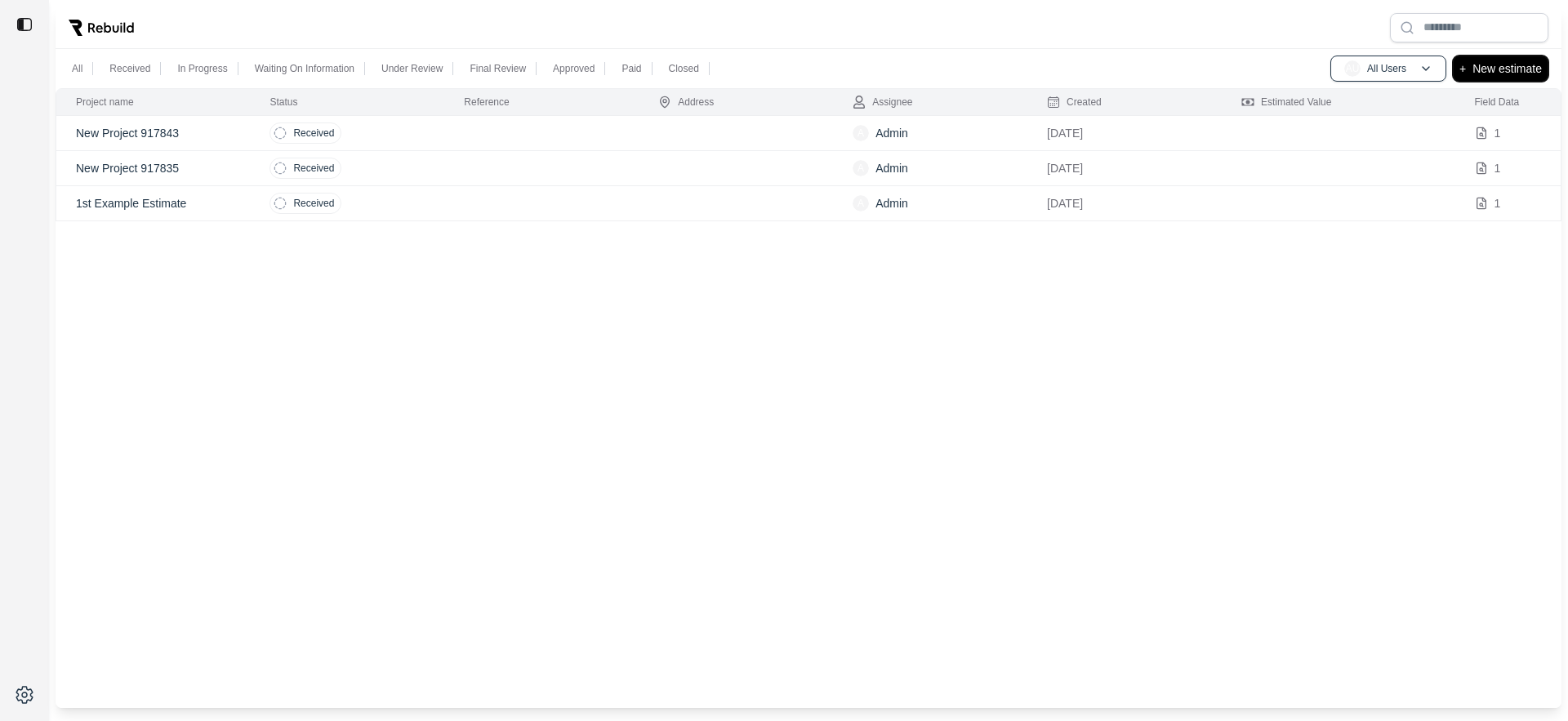
click at [1525, 70] on p "New estimate" at bounding box center [1507, 68] width 70 height 19
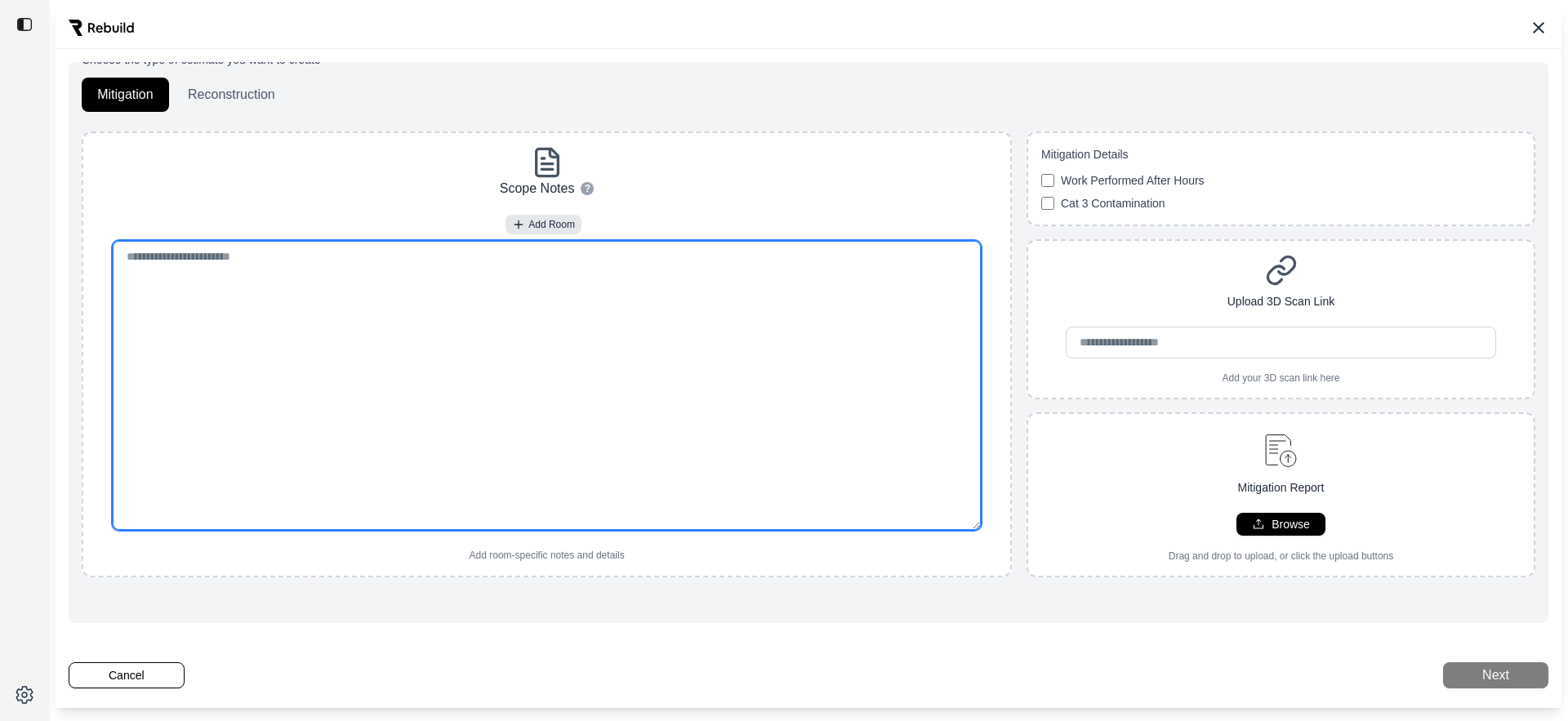
click at [644, 355] on textarea at bounding box center [547, 385] width 868 height 289
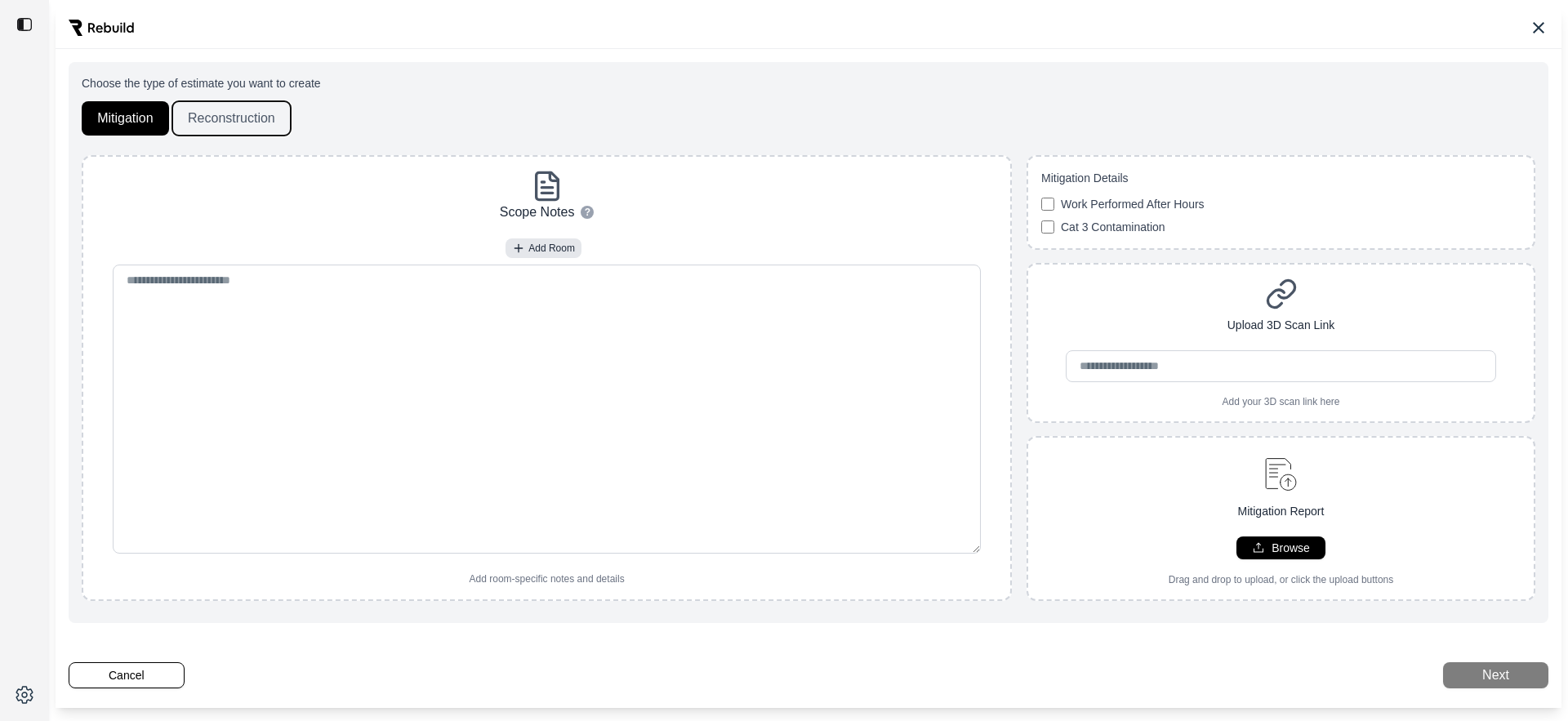
click at [205, 115] on button "Reconstruction" at bounding box center [231, 118] width 118 height 34
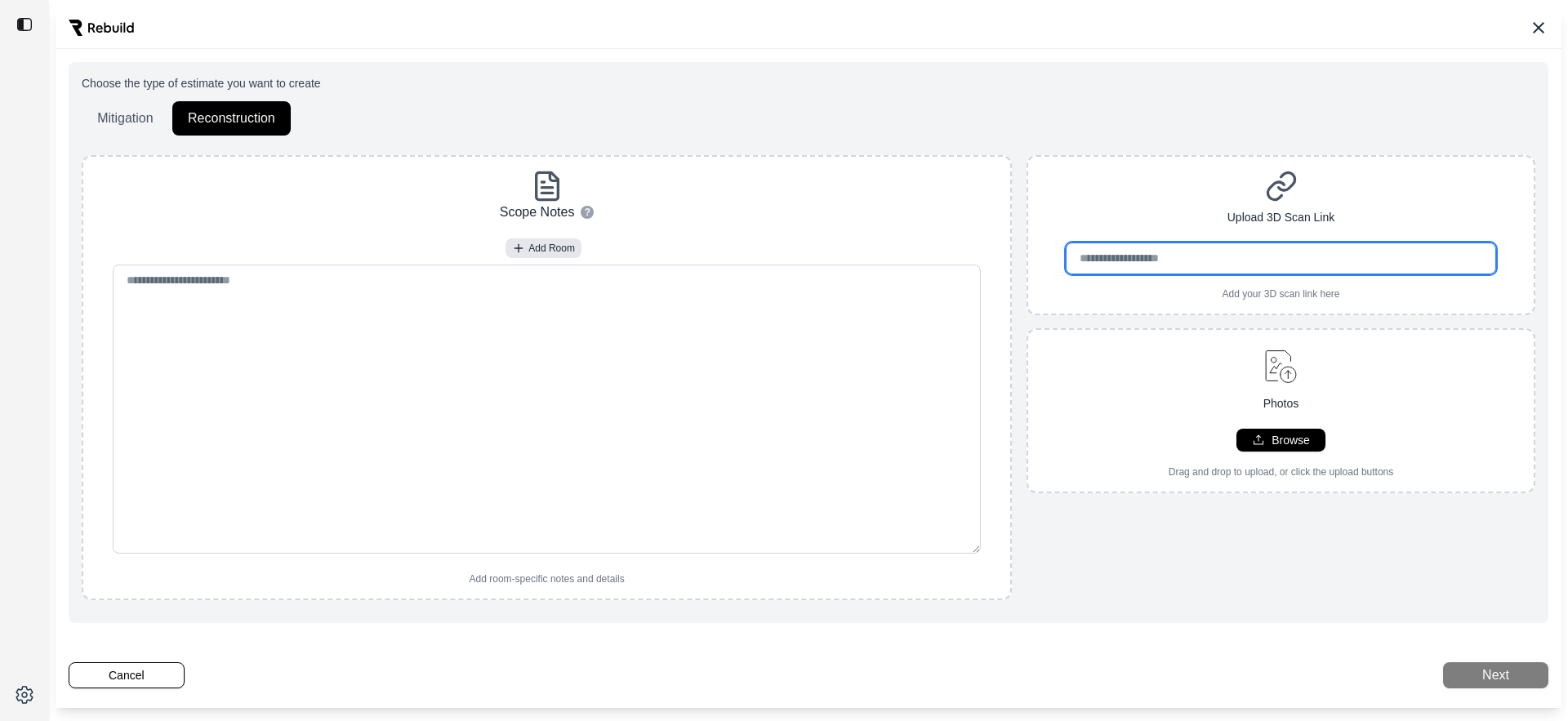
click at [1152, 255] on input "url" at bounding box center [1280, 259] width 430 height 32
click at [1093, 165] on div "Upload 3D Scan Link Add your 3D scan link here" at bounding box center [1280, 234] width 508 height 160
